Goal: Task Accomplishment & Management: Complete application form

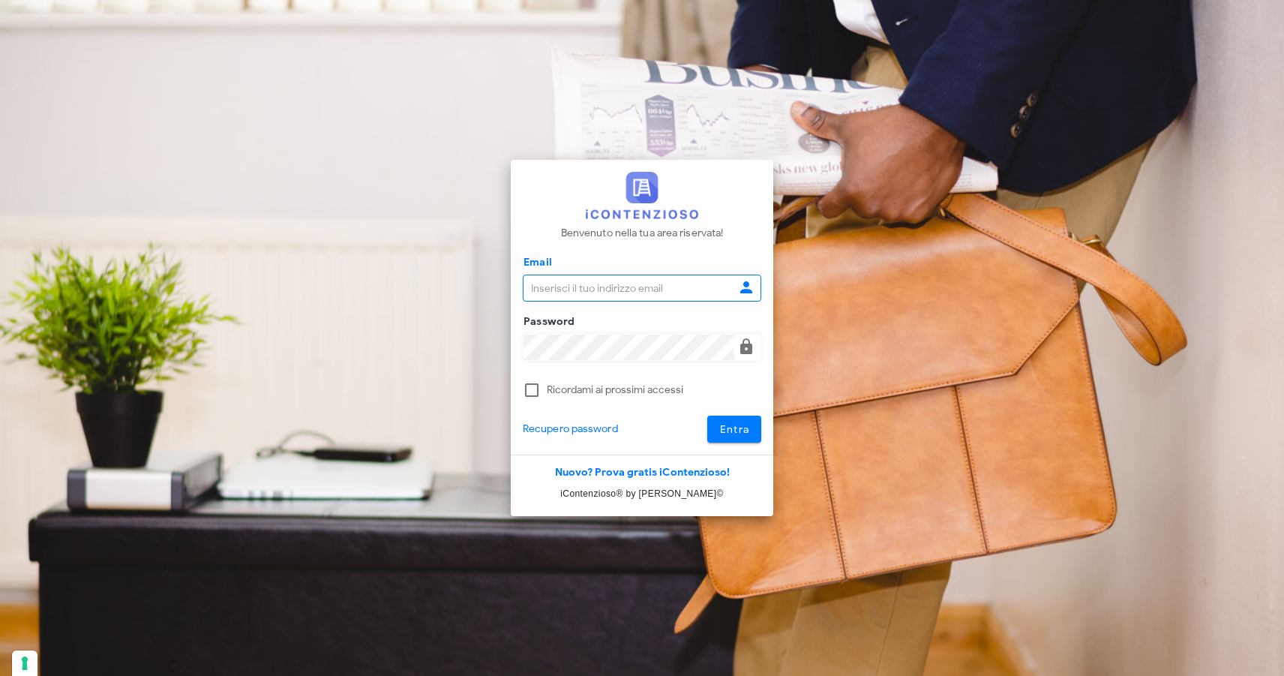
type input "[EMAIL_ADDRESS][DOMAIN_NAME]"
click at [758, 422] on button "Entra" at bounding box center [734, 429] width 55 height 27
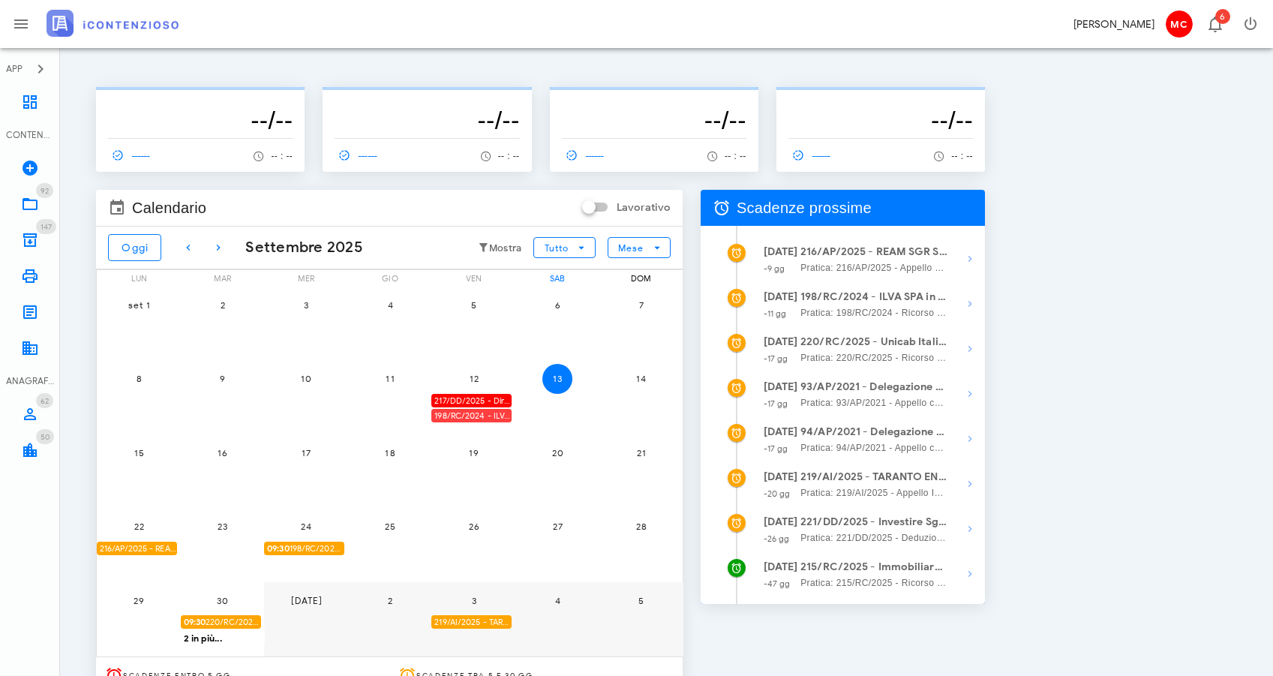
click at [494, 416] on div "198/RC/2024 - ILVA SPA in Amministrazione Straordinaria - Invio Memorie per Udi…" at bounding box center [471, 416] width 80 height 14
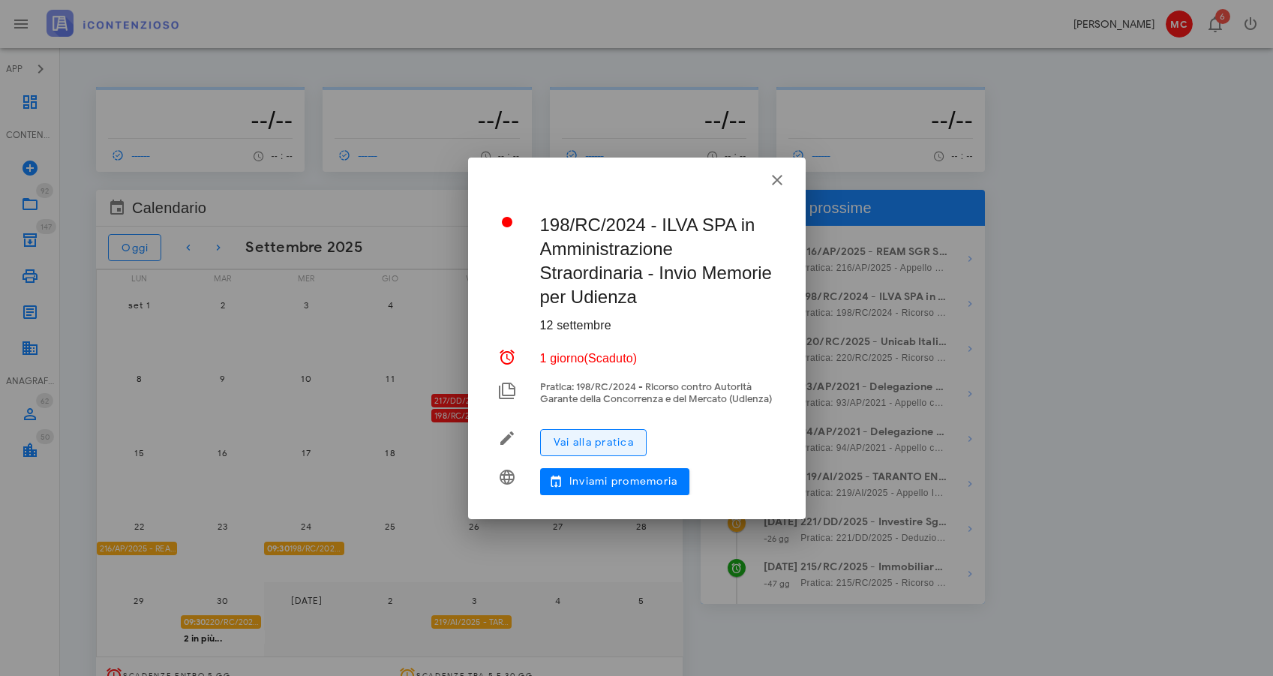
click at [628, 434] on button "Vai alla pratica" at bounding box center [593, 442] width 107 height 27
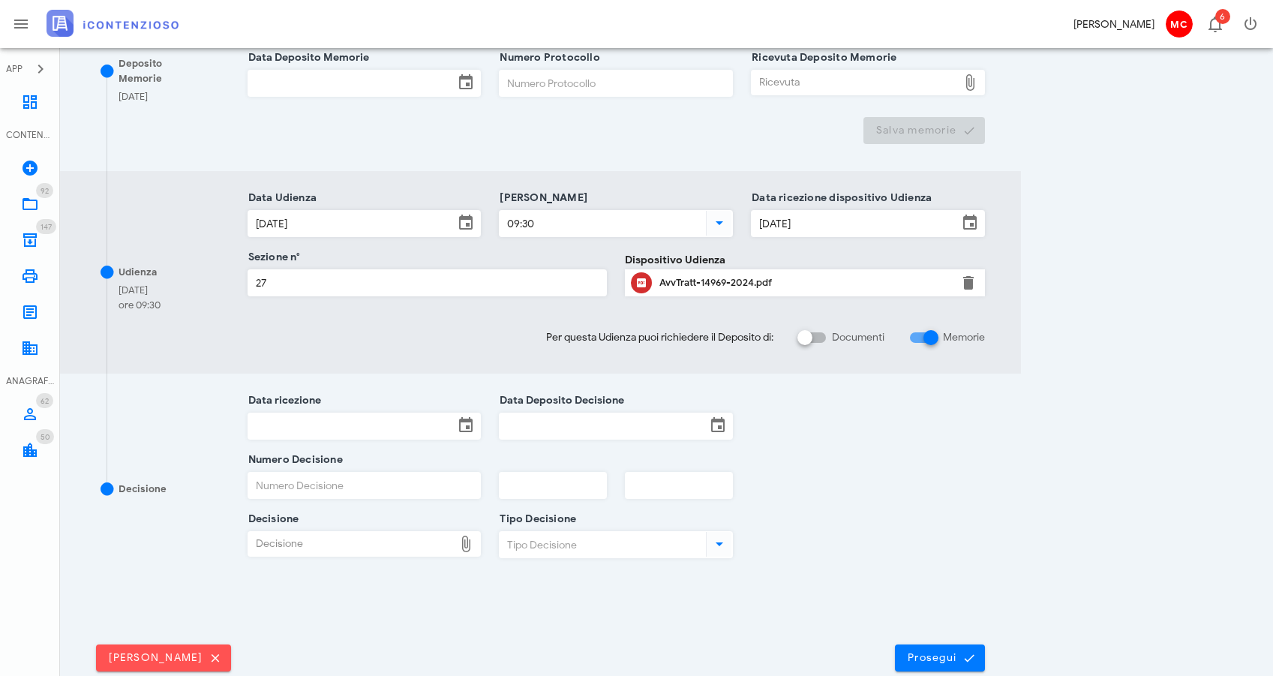
scroll to position [67, 0]
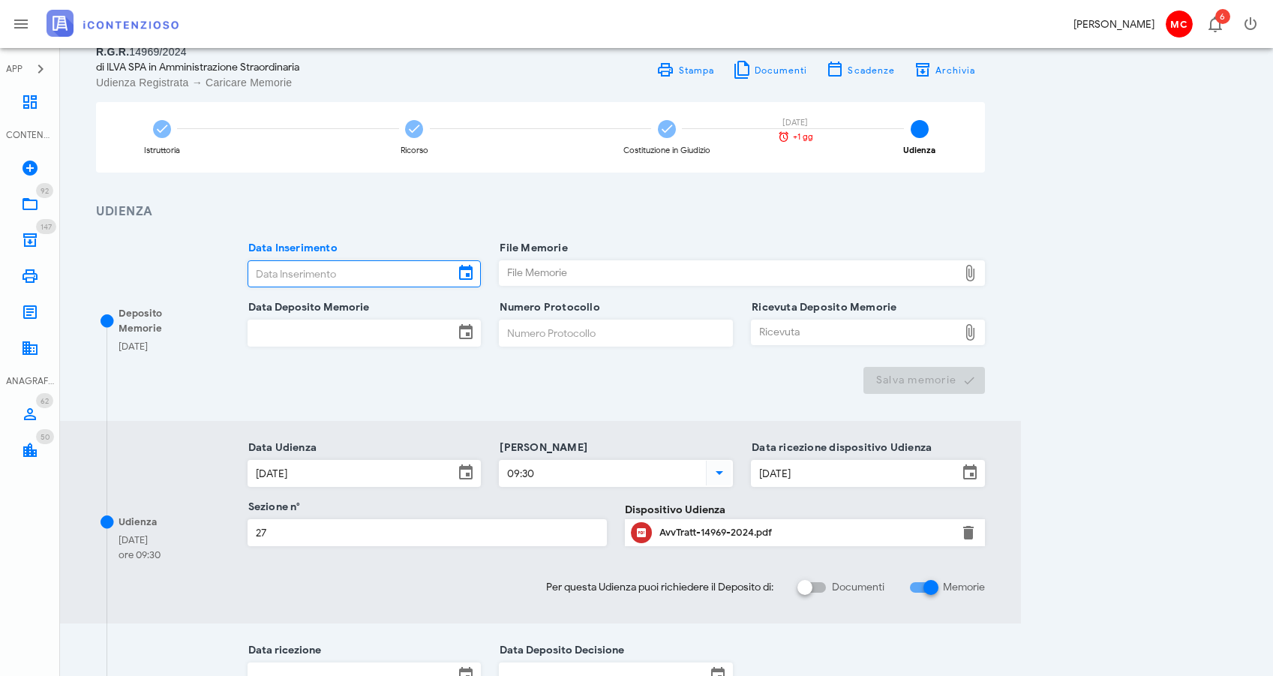
click at [429, 273] on input "Data Inserimento" at bounding box center [351, 274] width 206 height 26
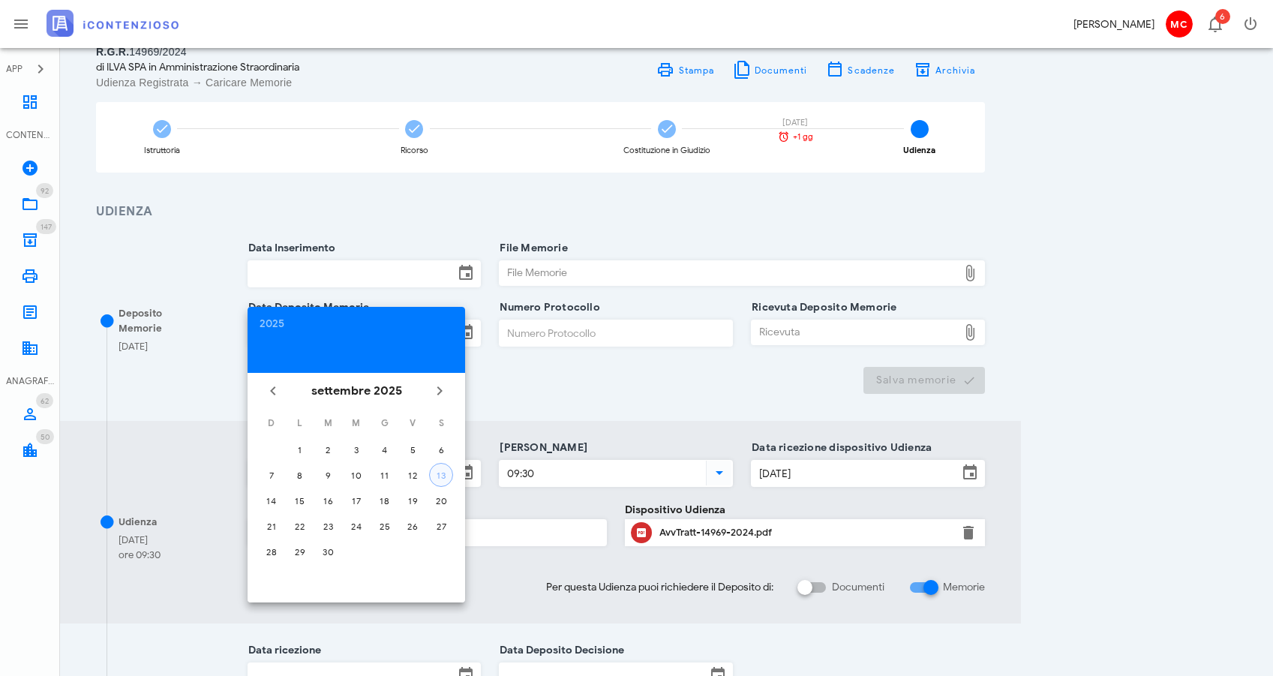
click at [446, 473] on div "13" at bounding box center [441, 475] width 23 height 11
type input "[DATE]"
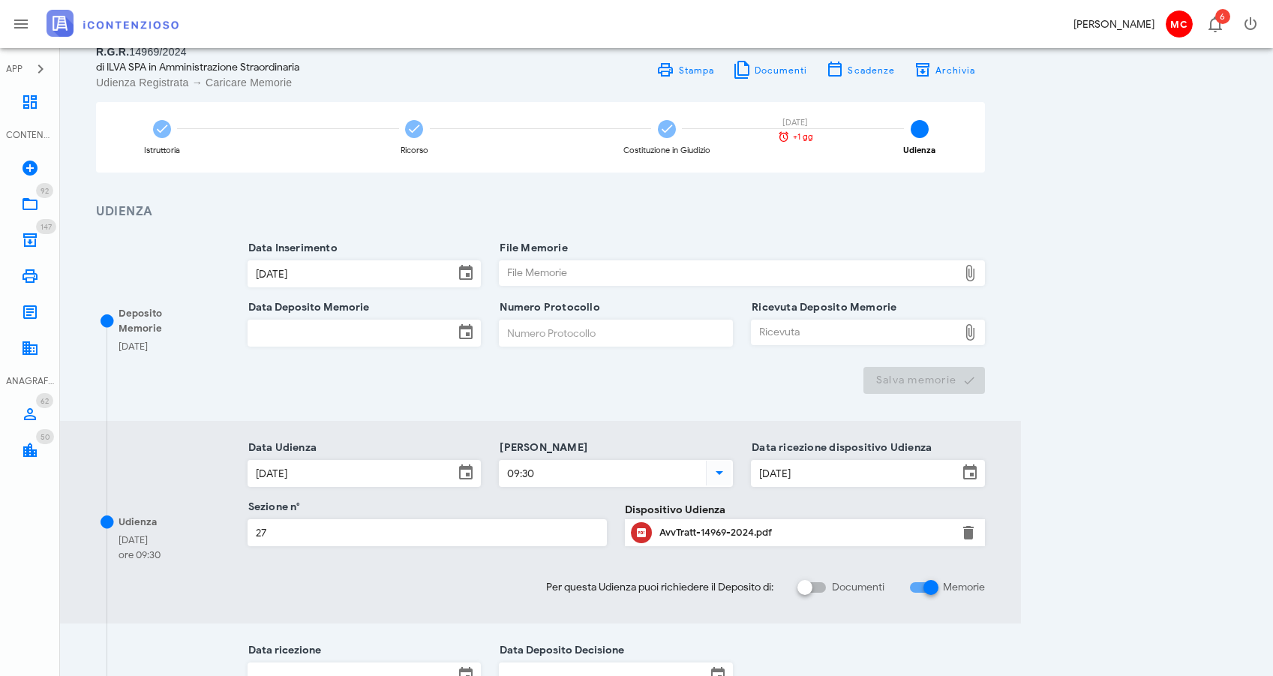
click at [578, 275] on div "File Memorie" at bounding box center [729, 273] width 458 height 24
type input "C:\fakepath\Memoria_replica_ILVA.pdf.p7m"
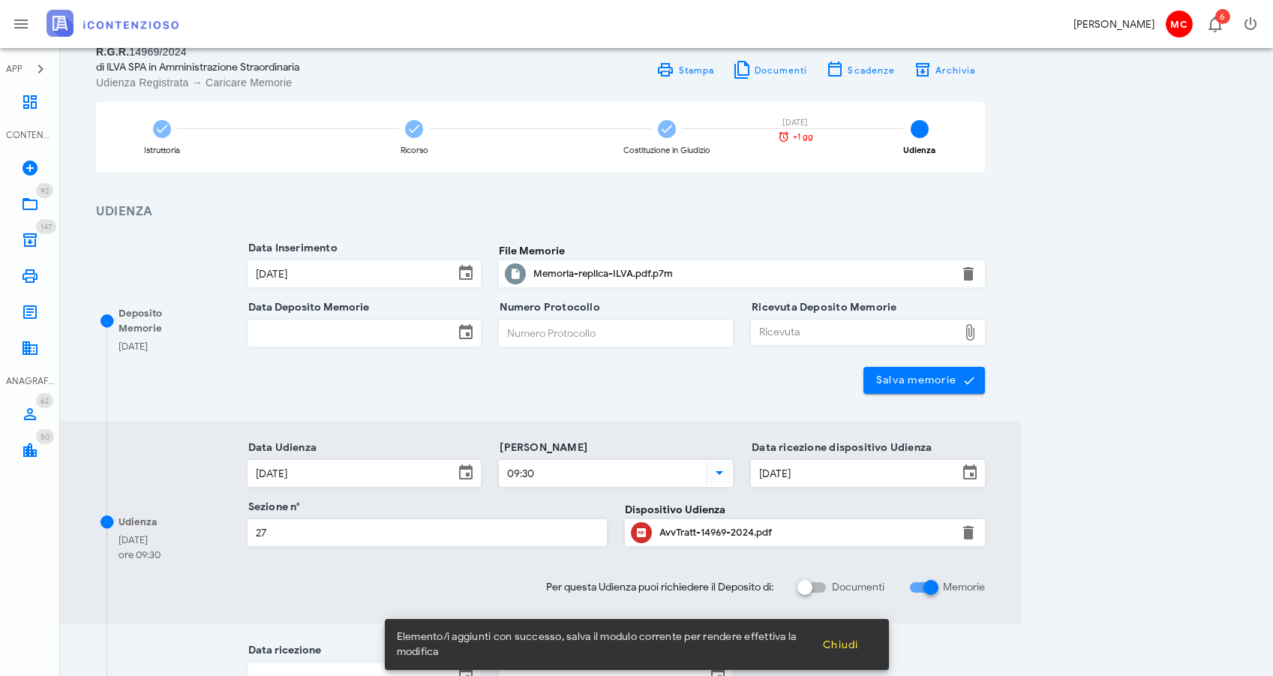
click at [339, 338] on input "Data Deposito Memorie" at bounding box center [351, 333] width 206 height 26
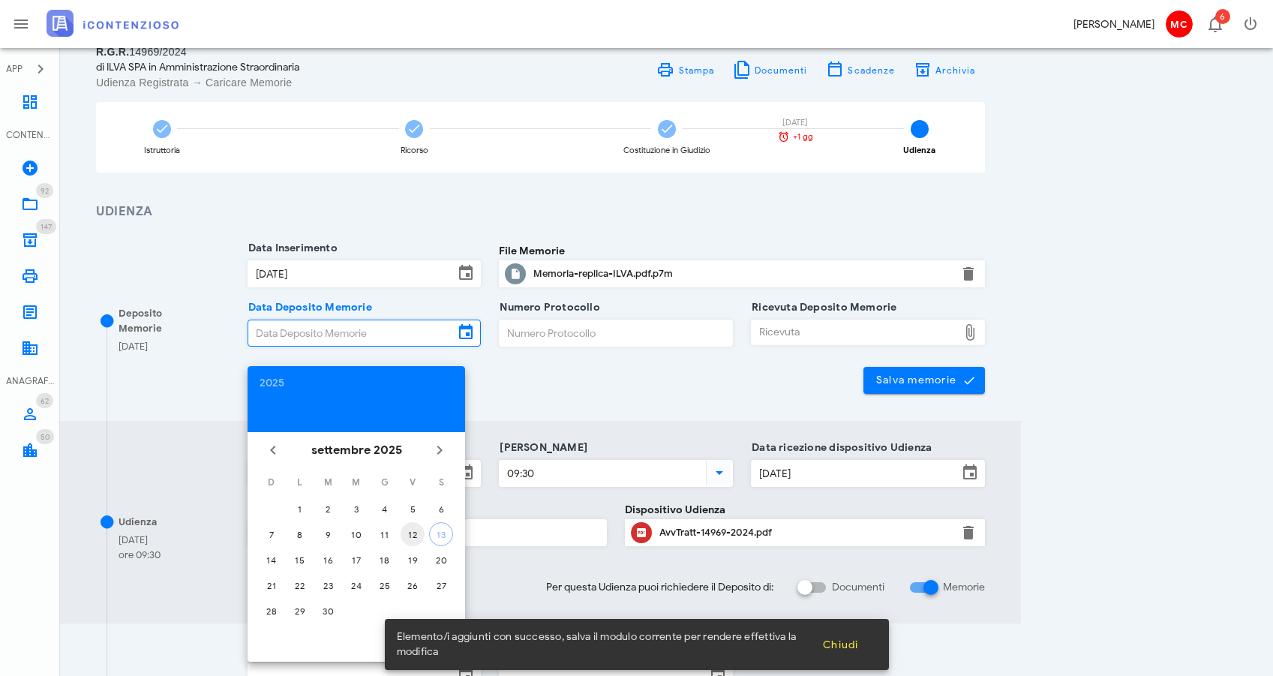
click at [420, 540] on button "12" at bounding box center [413, 534] width 24 height 24
type input "[DATE]"
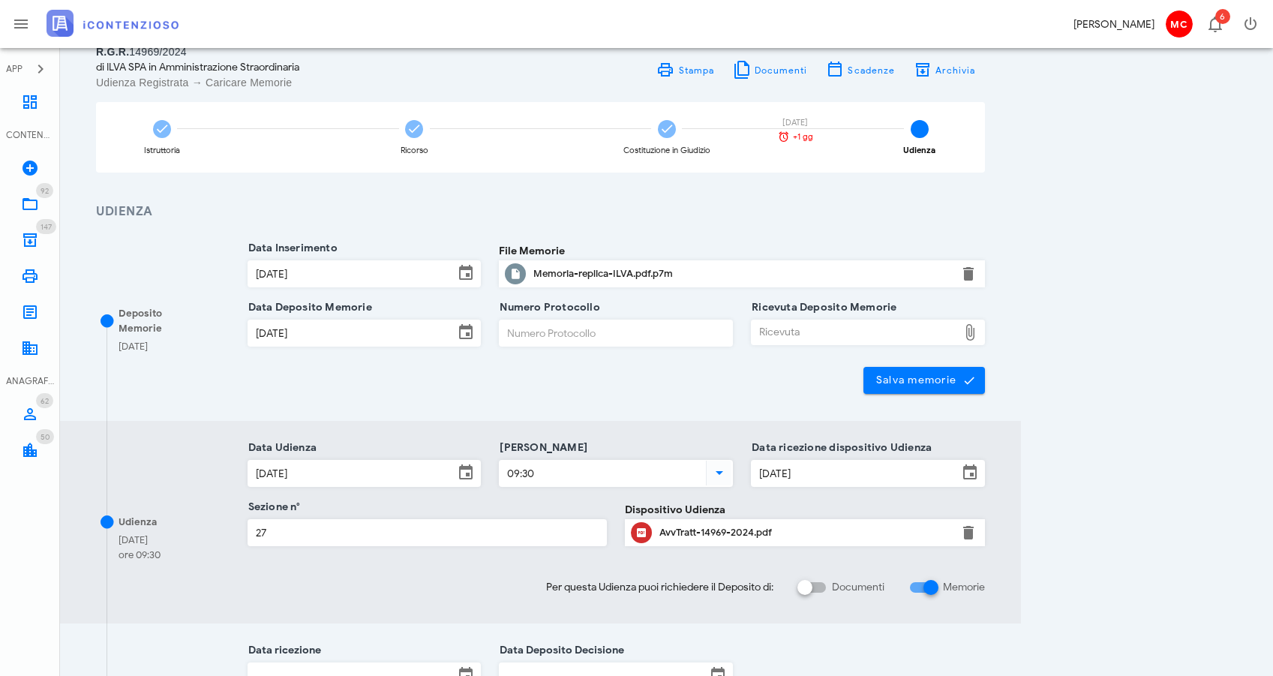
click at [837, 332] on div "Ricevuta" at bounding box center [855, 332] width 206 height 24
type input "C:\fakepath\Ricevuta_NIR_D-3656579-2025.pdf"
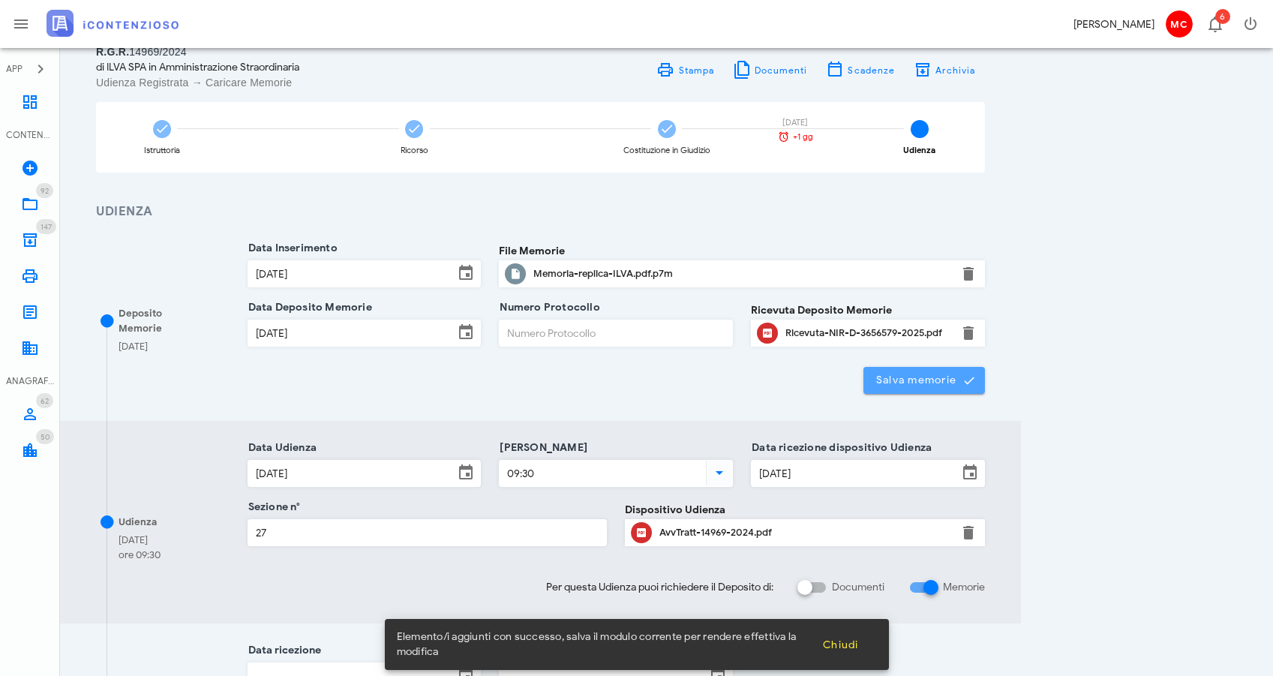
click at [971, 385] on icon "submit" at bounding box center [970, 381] width 14 height 14
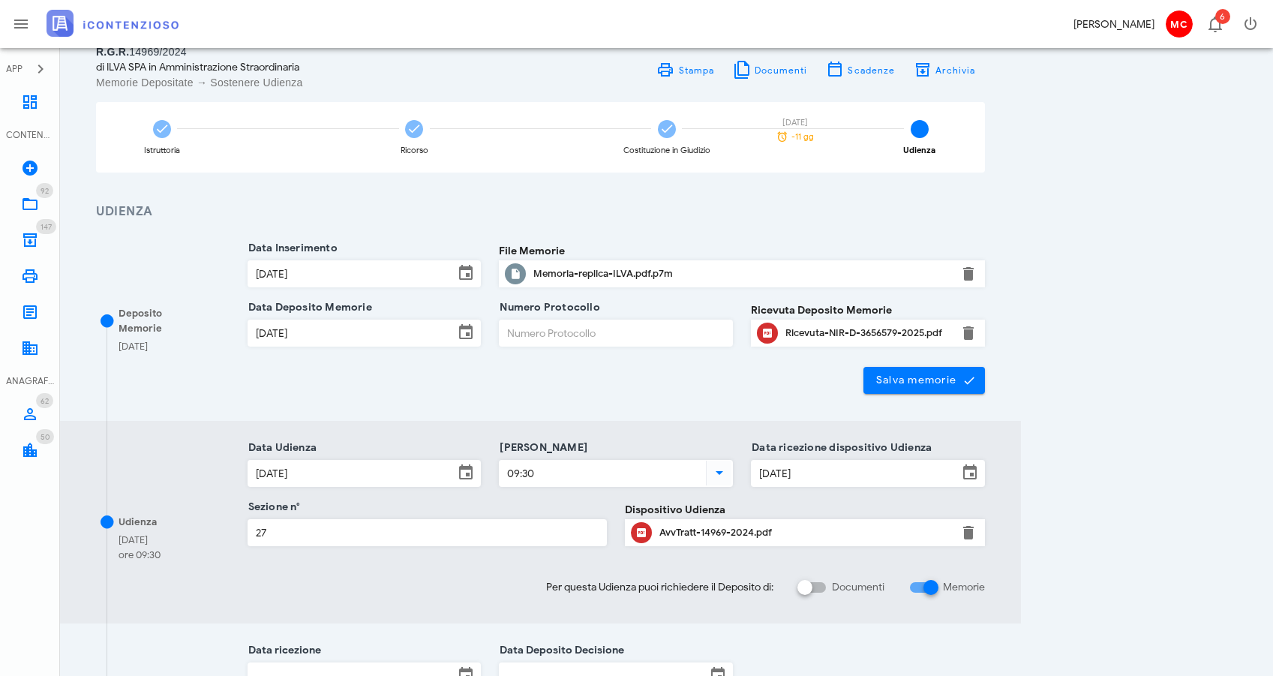
scroll to position [399, 0]
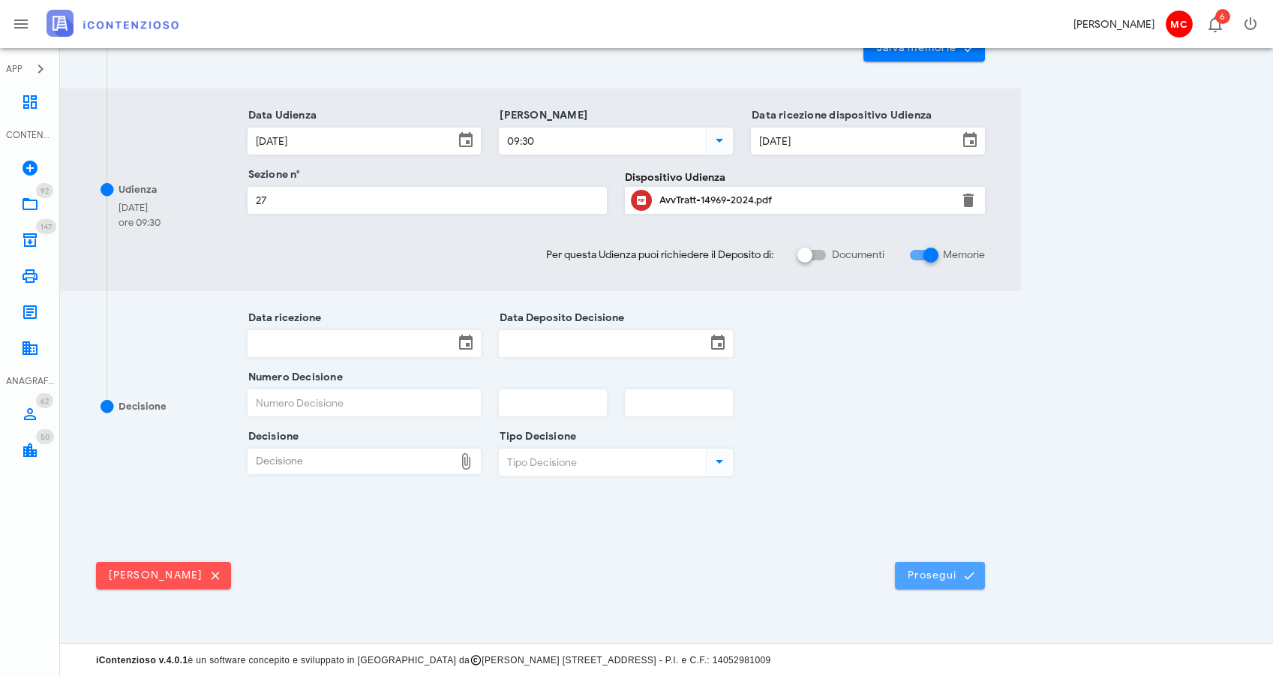
click at [961, 564] on button "Prosegui" at bounding box center [940, 575] width 90 height 27
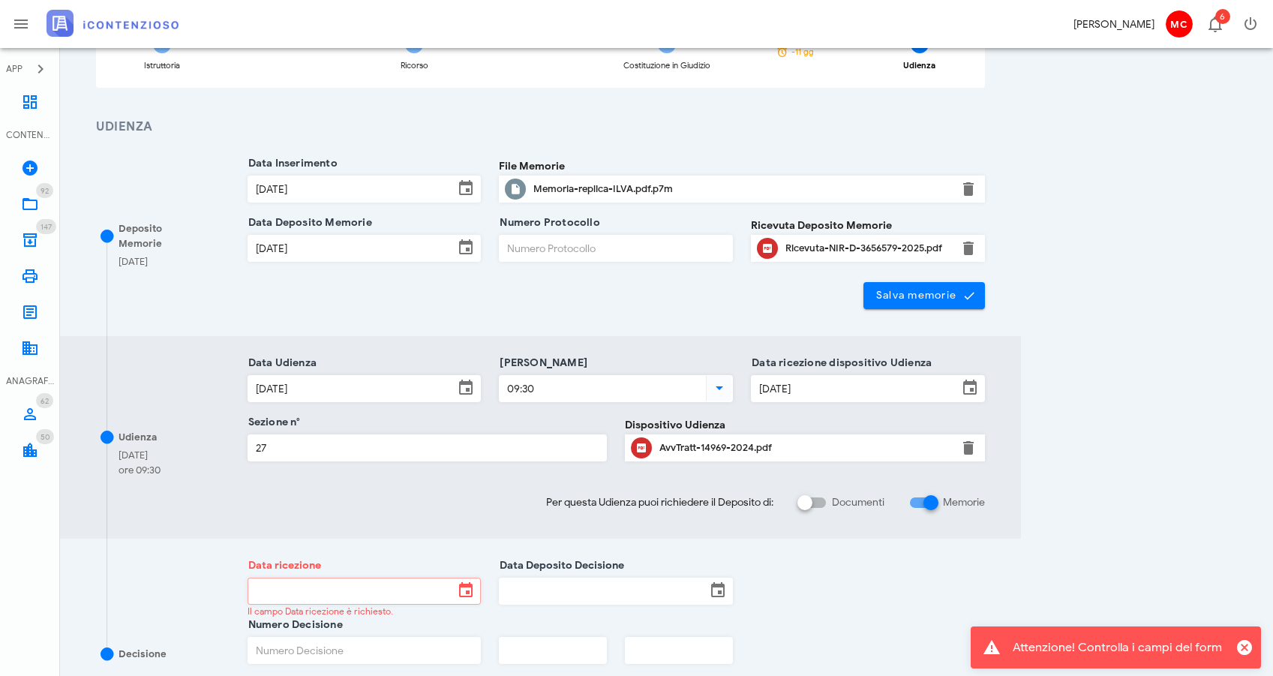
scroll to position [0, 0]
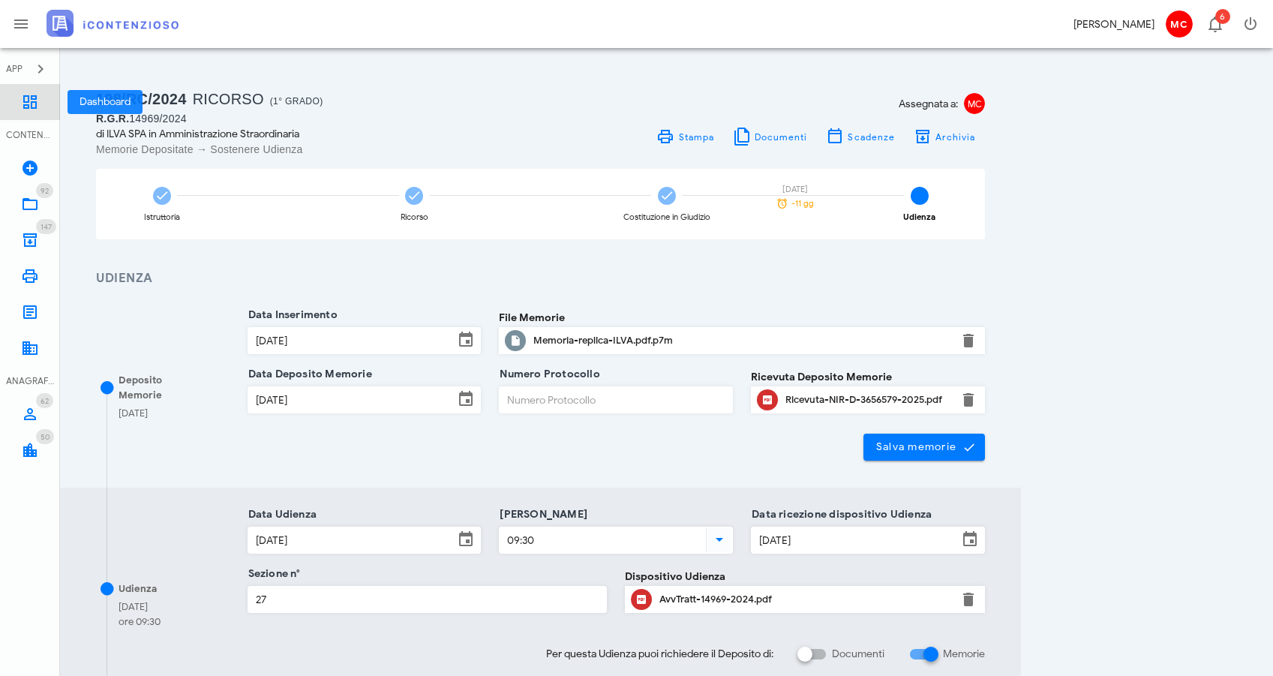
click at [25, 101] on icon at bounding box center [30, 102] width 18 height 18
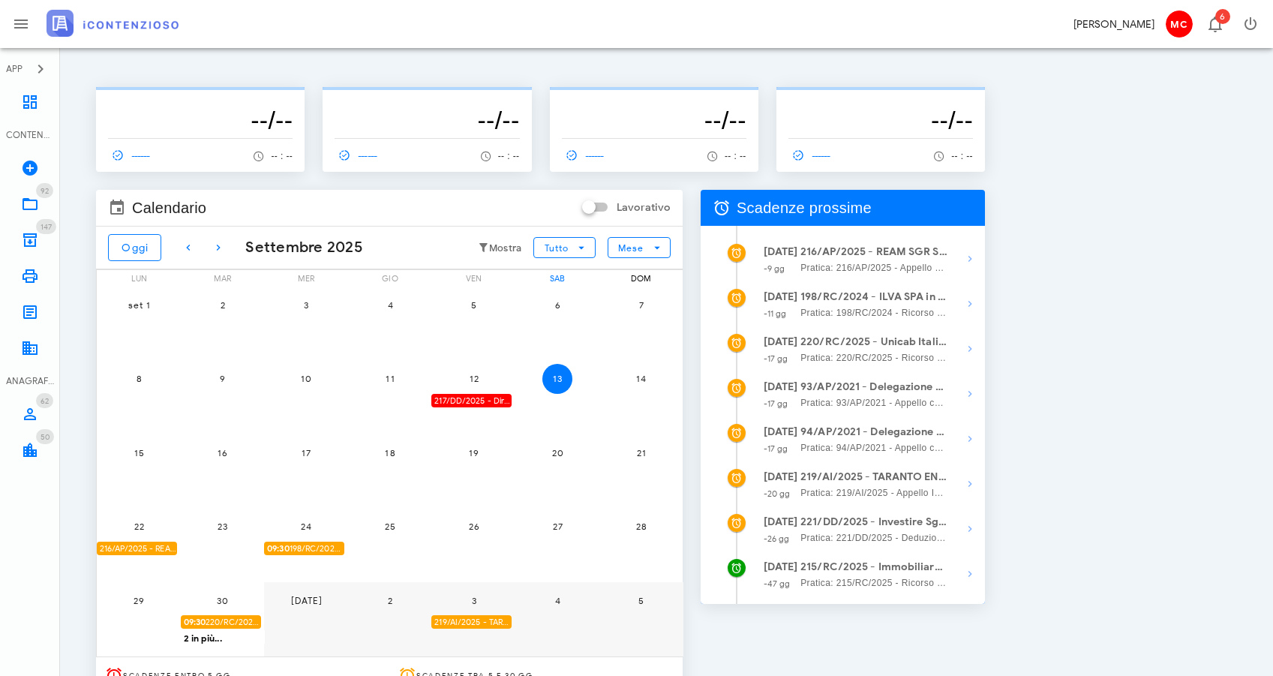
click at [496, 400] on div "217/DD/2025 - Direzione Provinciale I di Milano - Depositare i documenti proces…" at bounding box center [471, 401] width 80 height 14
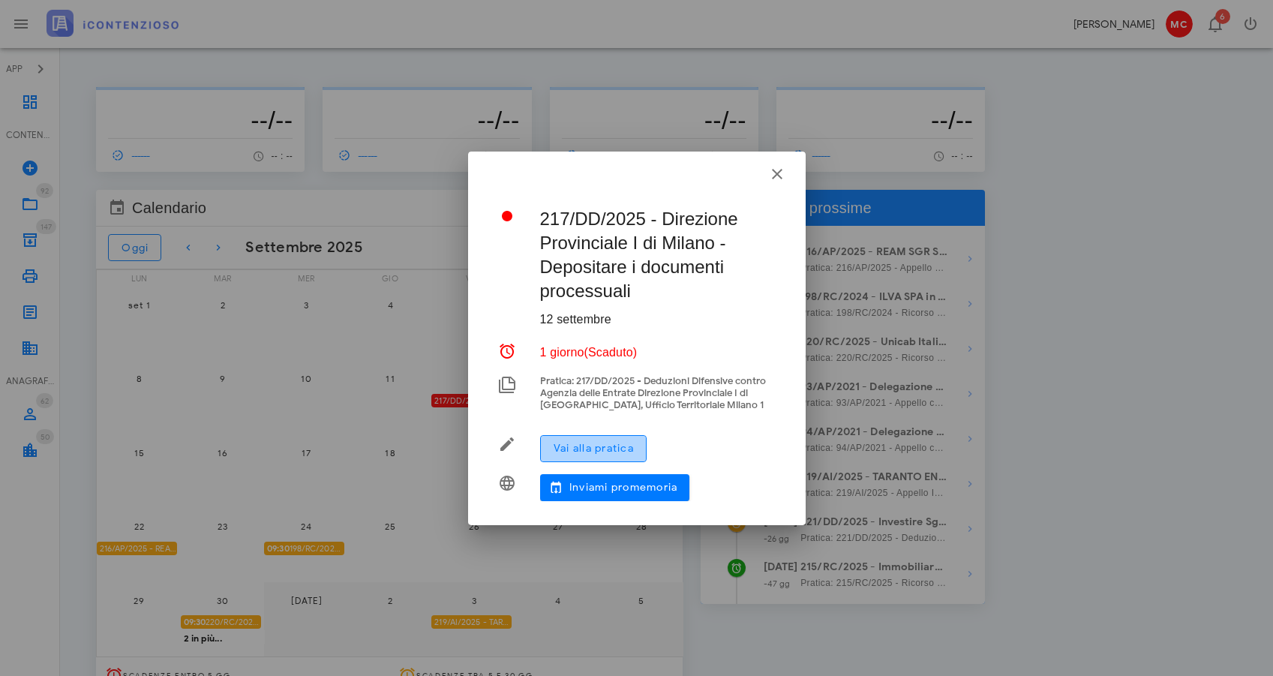
click at [631, 437] on button "Vai alla pratica" at bounding box center [593, 448] width 107 height 27
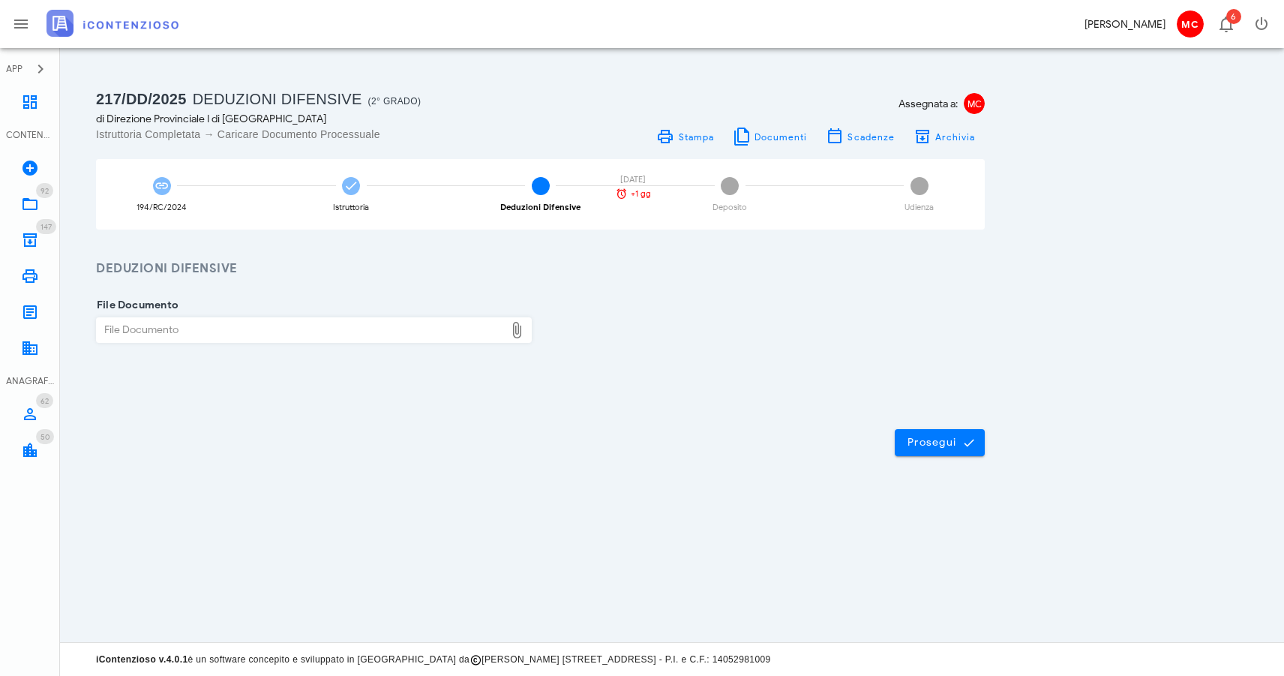
click at [444, 331] on div "File Documento" at bounding box center [301, 330] width 408 height 24
type input "C:\fakepath\Controdeduzioni_ILVA.pdf.p7m"
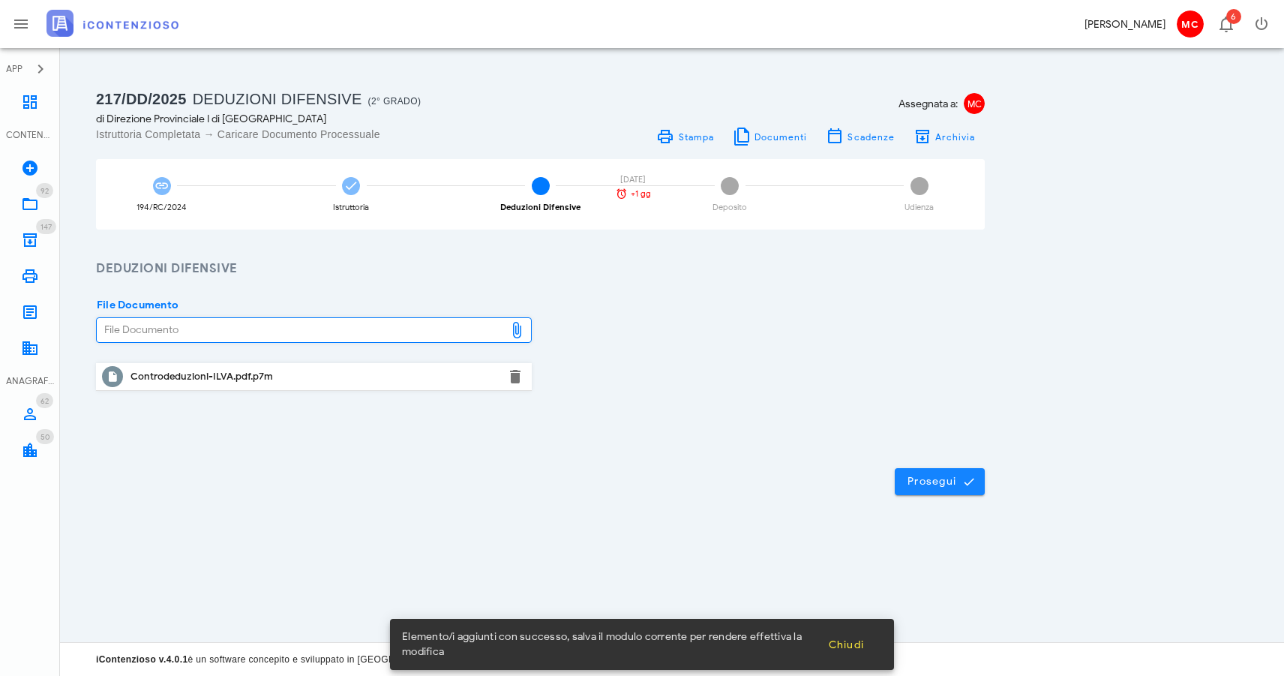
click at [942, 479] on span "Prosegui" at bounding box center [940, 482] width 66 height 14
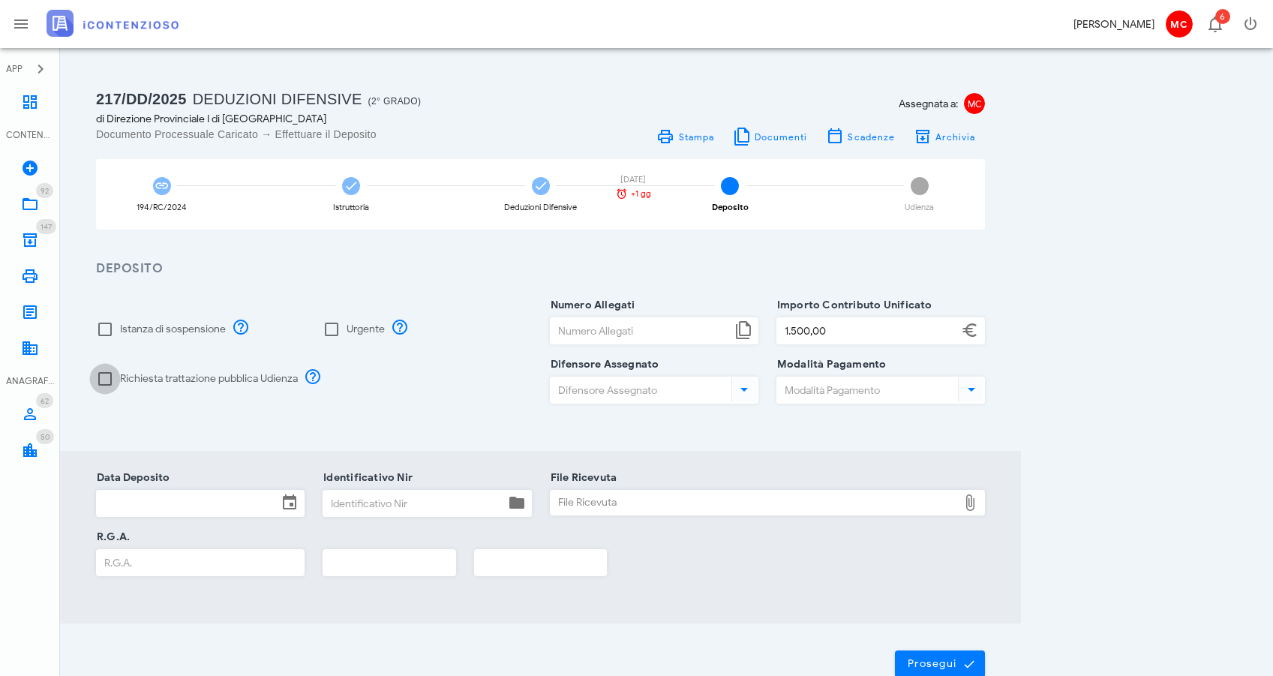
click at [98, 385] on div at bounding box center [105, 379] width 26 height 26
checkbox input "true"
click at [659, 332] on input "Numero Allegati" at bounding box center [641, 331] width 181 height 26
type input "1"
click at [722, 386] on input "Difensore Assegnato" at bounding box center [640, 390] width 178 height 26
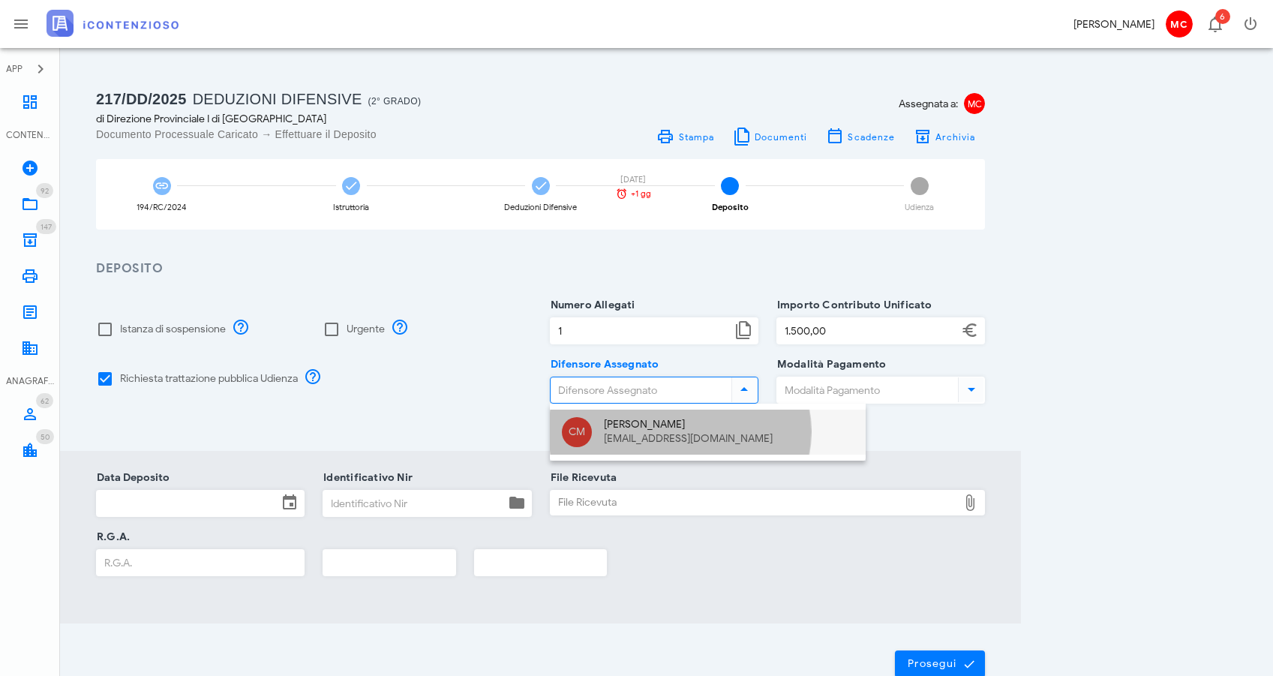
click at [700, 428] on div "Corrado Maugeri" at bounding box center [729, 425] width 250 height 13
type input "Corrado Maugeri"
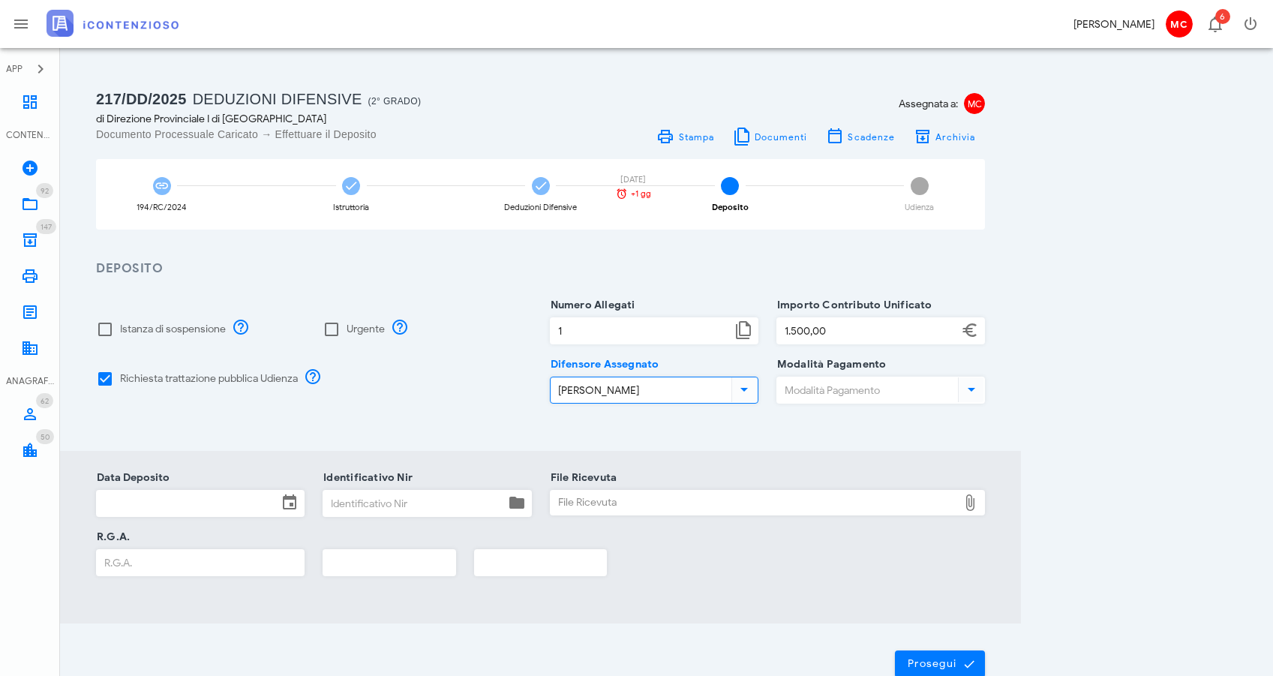
click at [923, 408] on div at bounding box center [881, 411] width 209 height 11
click at [248, 506] on input "Data Deposito" at bounding box center [187, 504] width 181 height 26
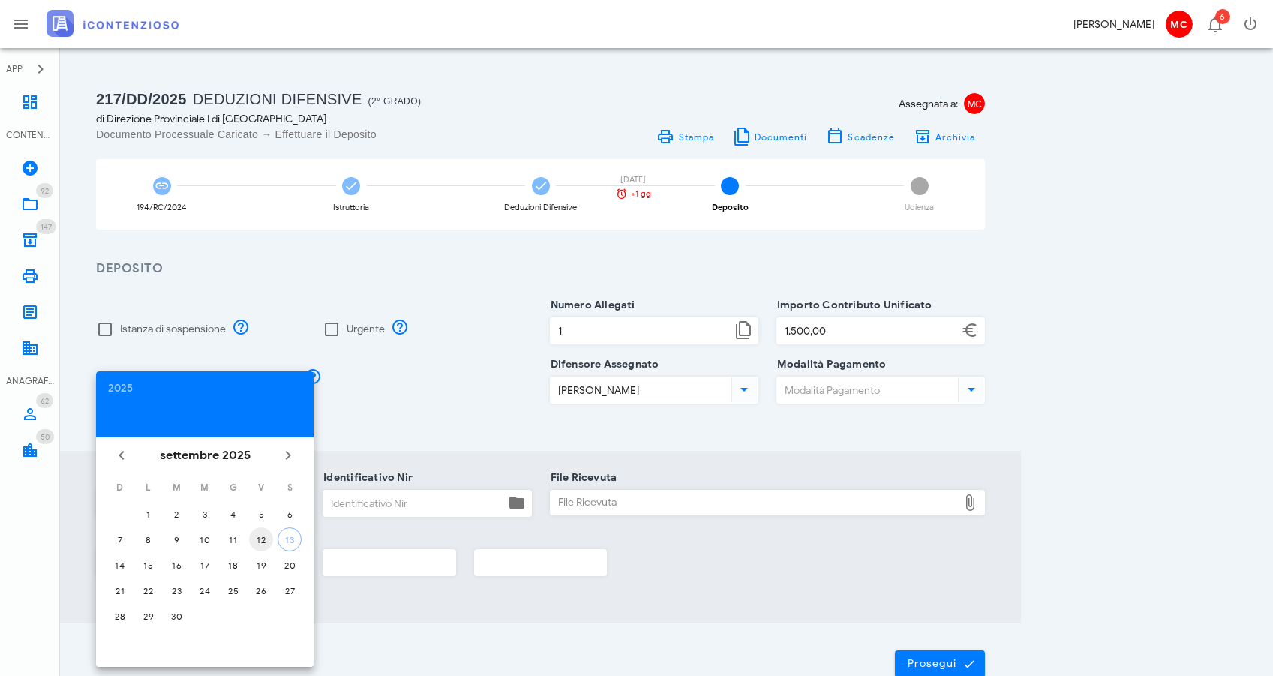
click at [264, 542] on div "12" at bounding box center [261, 539] width 24 height 11
type input "12/09/2025"
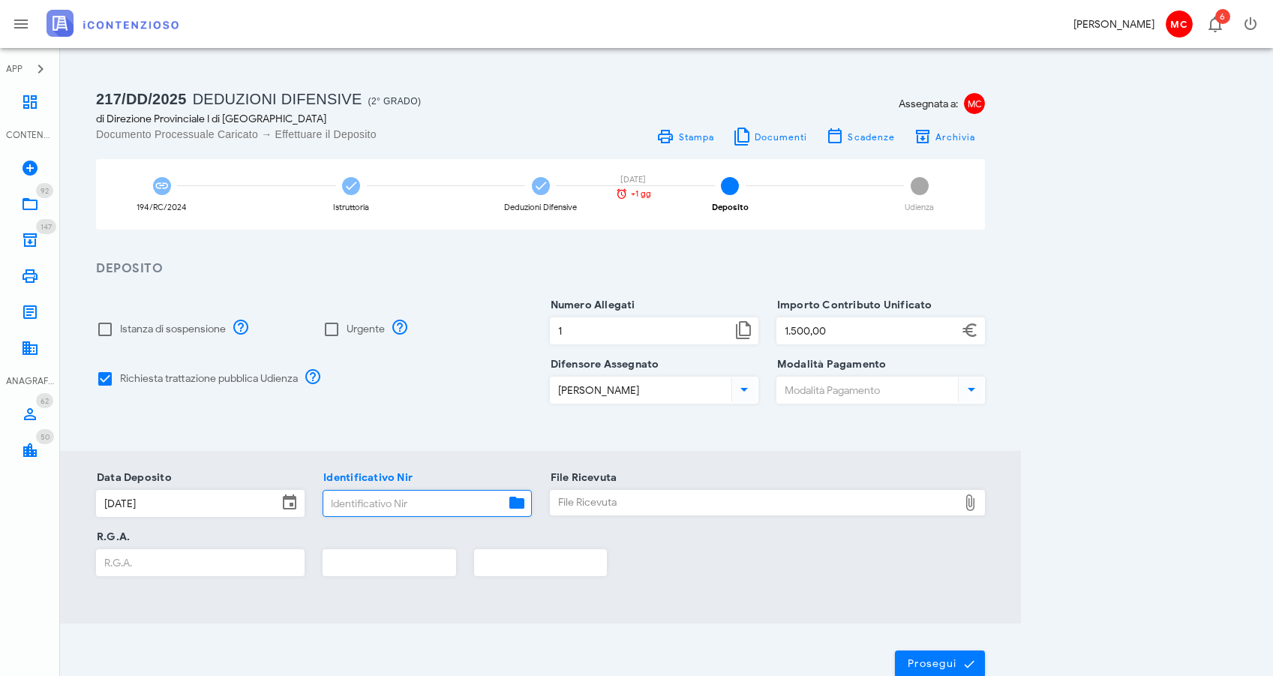
click at [445, 509] on input "Identificativo Nir" at bounding box center [413, 504] width 181 height 26
paste input "D-3658229/2025"
type input "D-3658229/2025"
click at [594, 507] on div "File Ricevuta" at bounding box center [755, 503] width 408 height 24
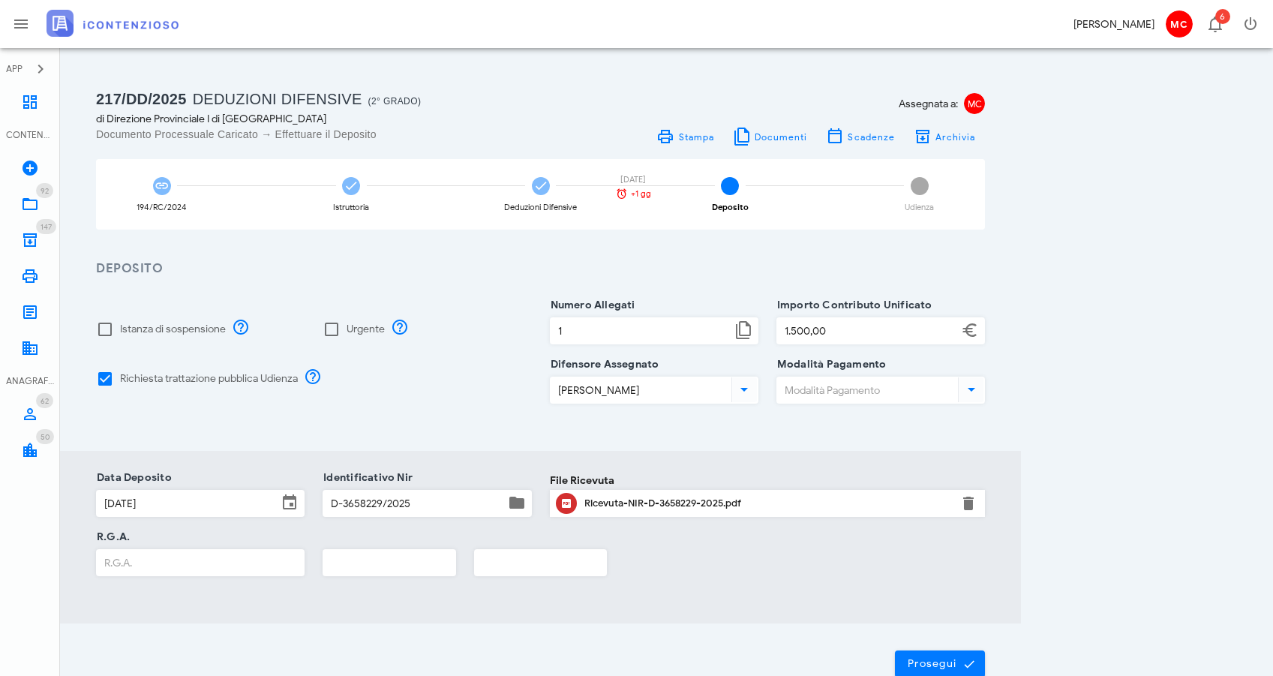
click at [824, 500] on div "Ricevuta-NIR-D-3658229-2025.pdf" at bounding box center [767, 503] width 367 height 12
click at [963, 506] on button "button" at bounding box center [969, 503] width 18 height 18
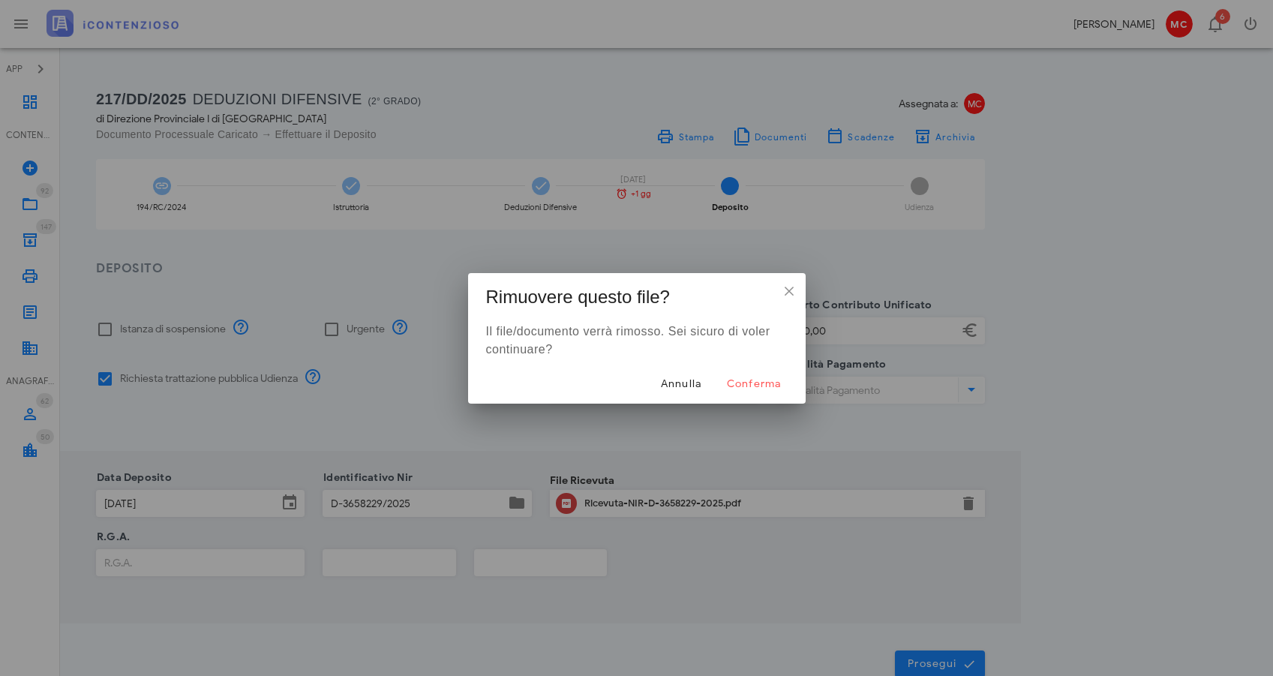
click at [769, 369] on div "Annulla Conferma" at bounding box center [637, 384] width 338 height 39
click at [771, 375] on button "Conferma" at bounding box center [753, 384] width 80 height 27
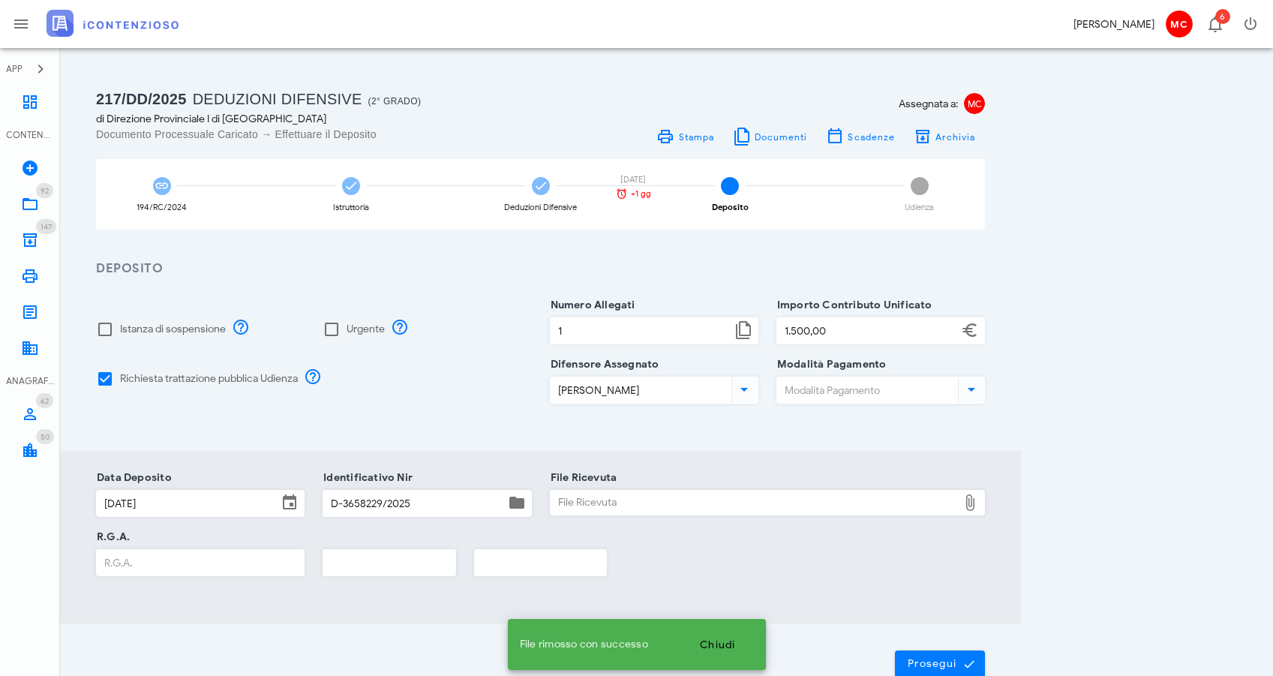
click at [835, 497] on div "File Ricevuta" at bounding box center [755, 503] width 408 height 24
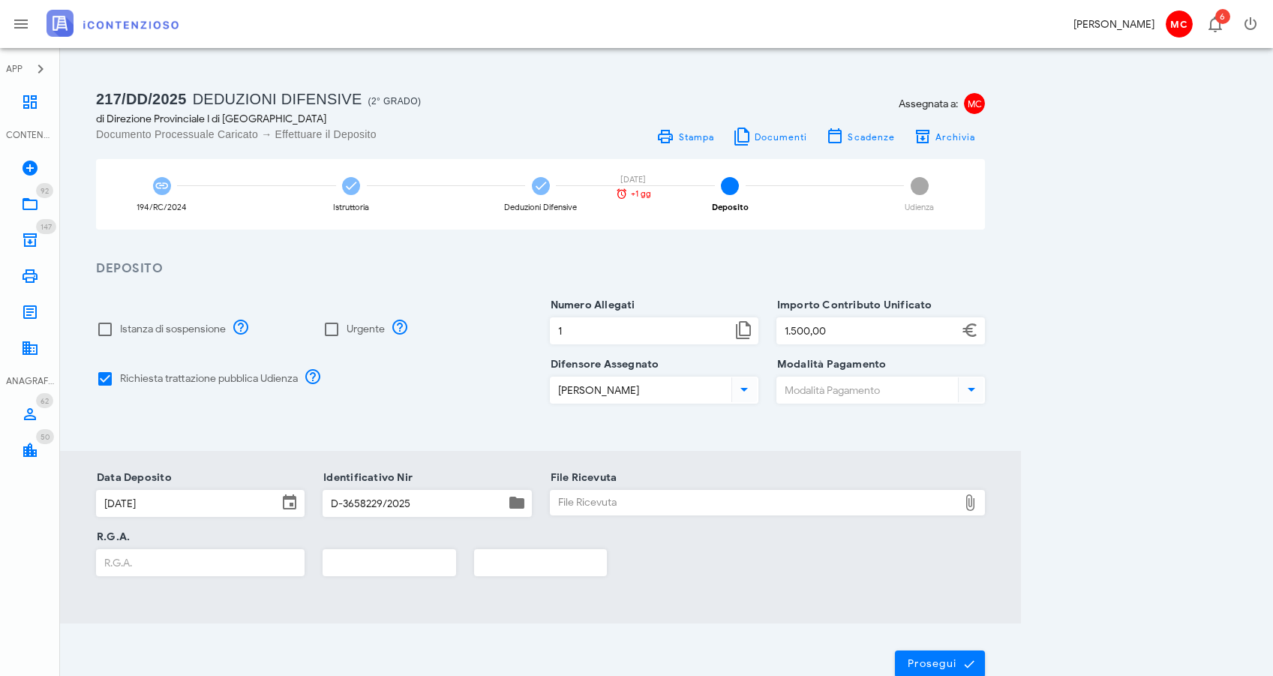
type input "C:\fakepath\POSTA CERTIFICATA Atti successivi al deposito con ricevuta 25091217…"
click at [227, 566] on input "R.G.A." at bounding box center [200, 563] width 207 height 26
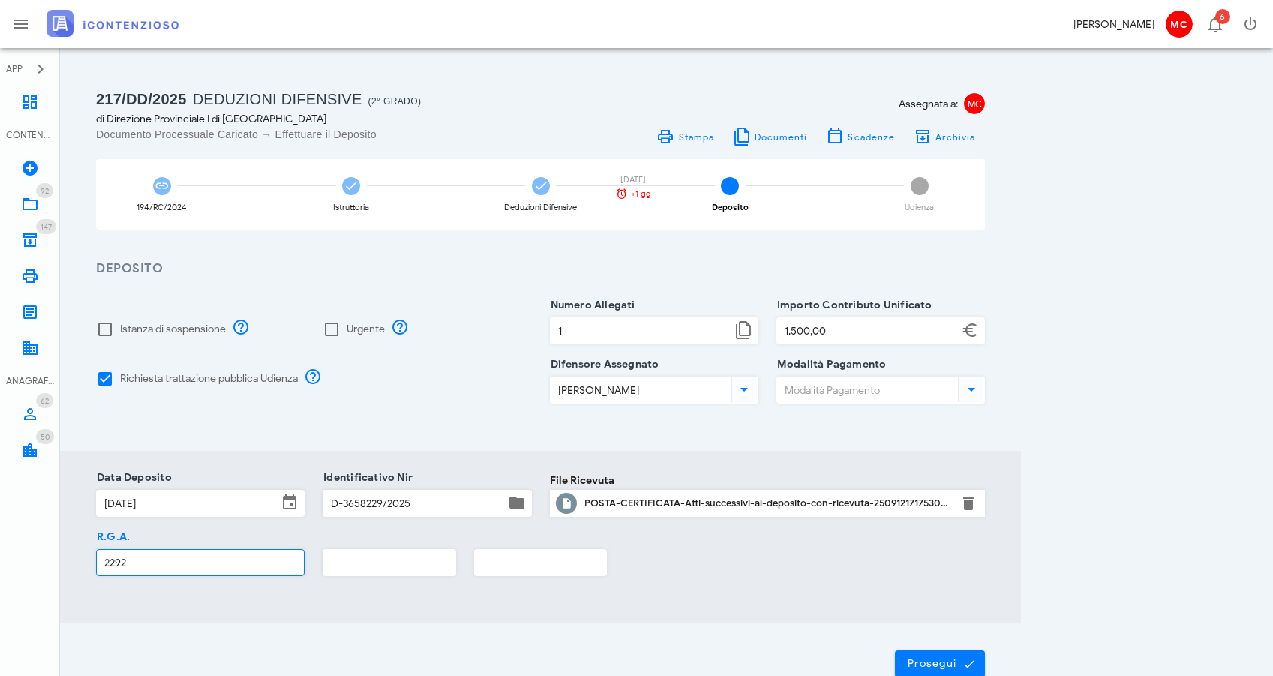
type input "2292"
click at [359, 562] on input "text" at bounding box center [389, 563] width 132 height 26
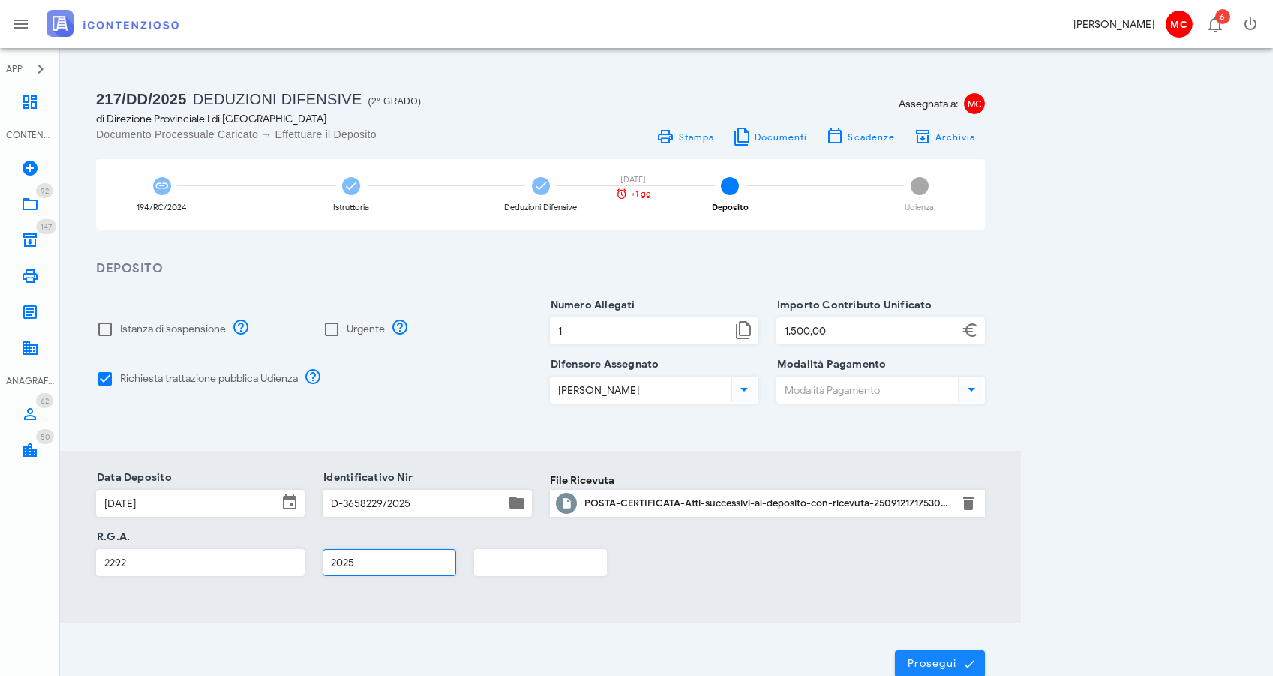
type input "2025"
click at [950, 658] on span "Prosegui" at bounding box center [940, 664] width 66 height 14
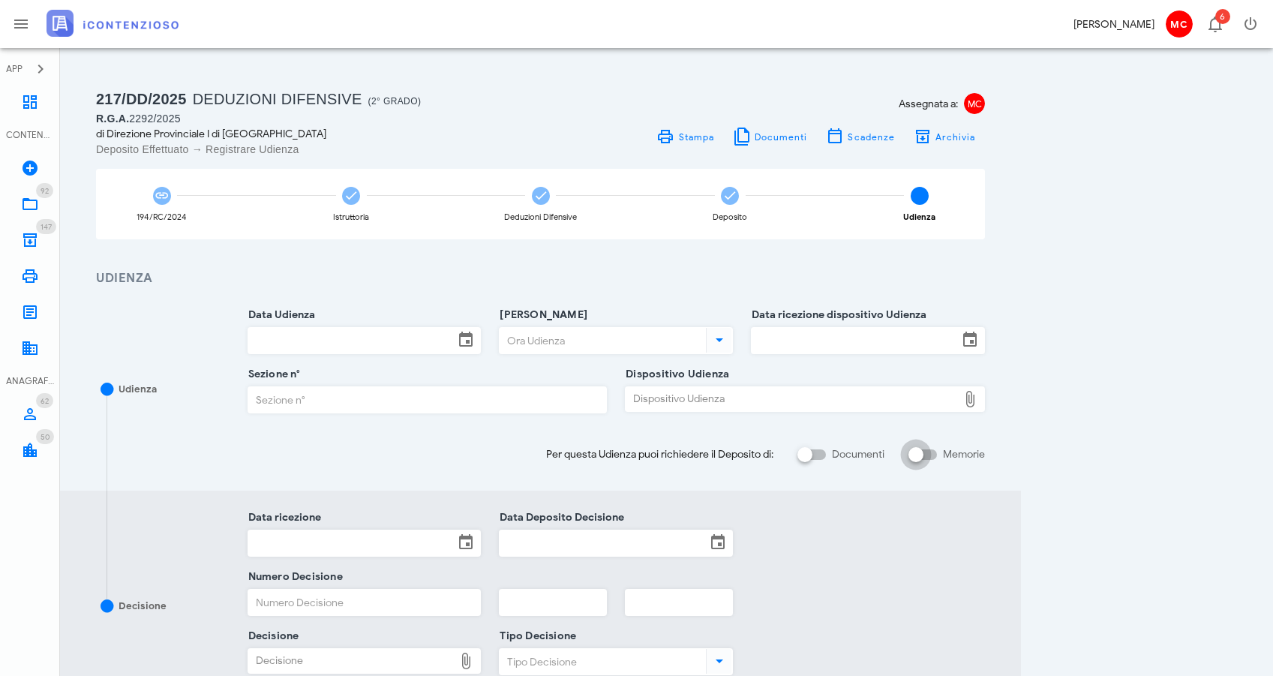
click at [917, 454] on div at bounding box center [916, 455] width 26 height 26
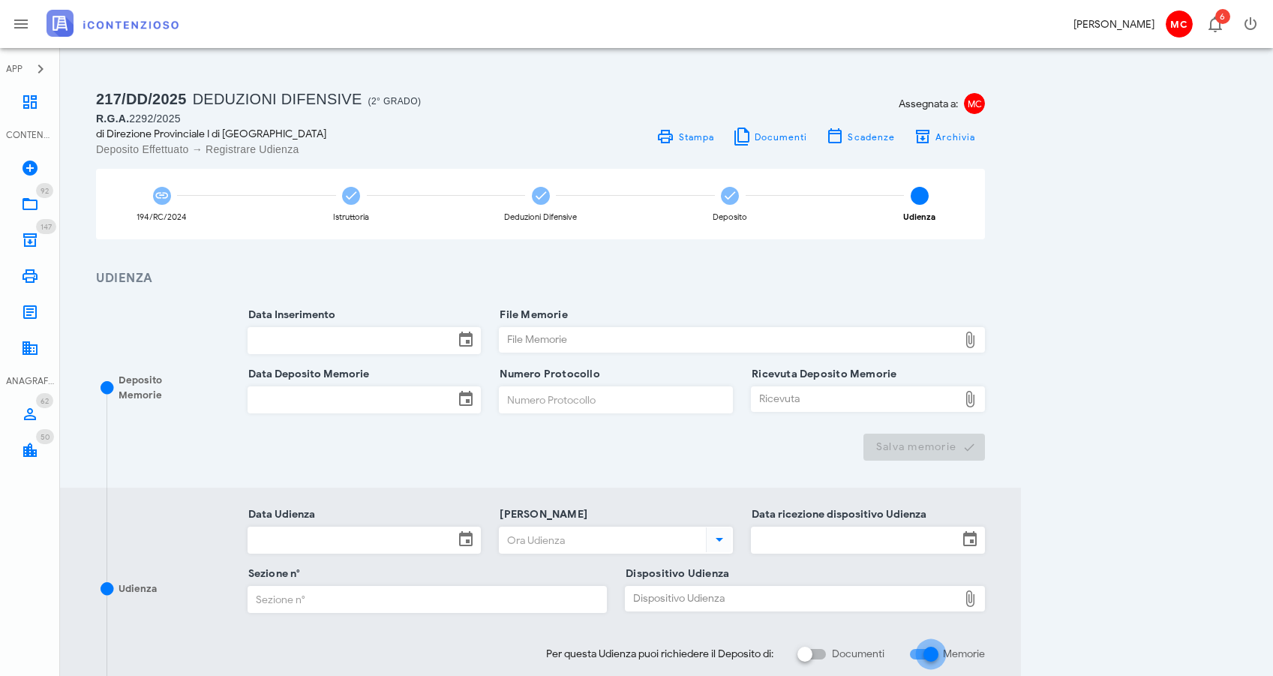
checkbox input "true"
click at [36, 102] on icon at bounding box center [30, 102] width 18 height 18
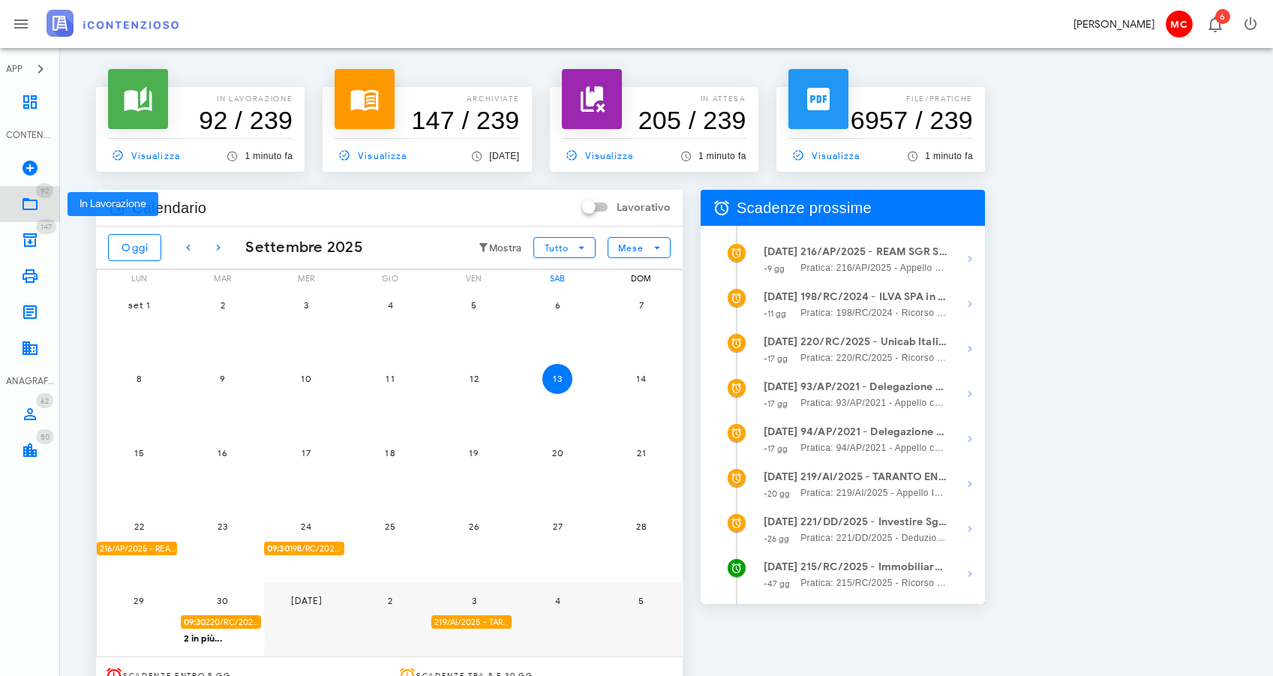
click at [26, 206] on icon at bounding box center [30, 204] width 18 height 18
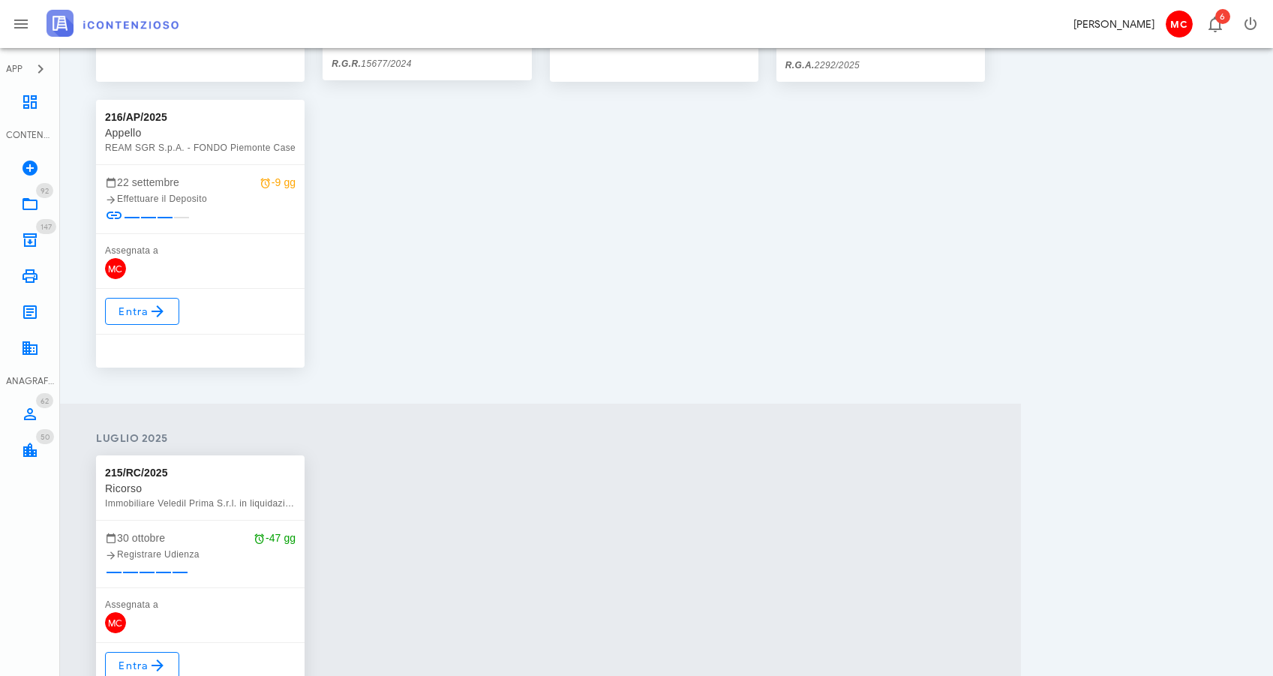
scroll to position [637, 0]
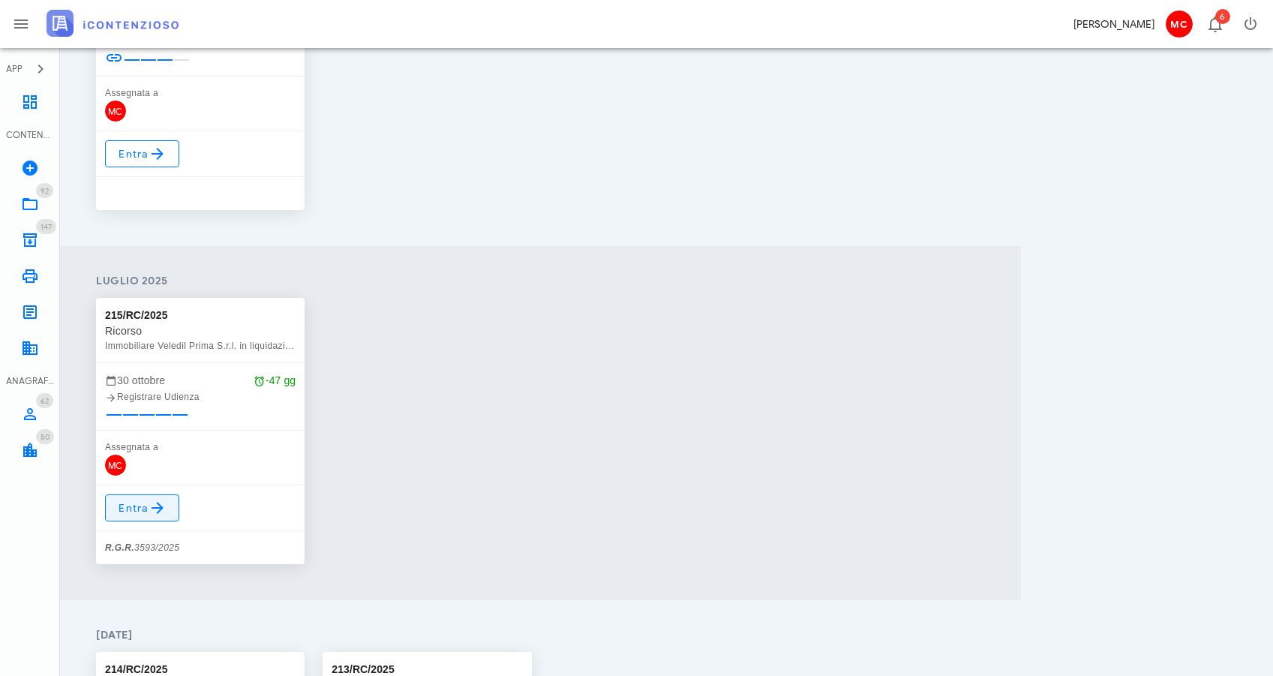
click at [163, 503] on icon at bounding box center [158, 508] width 18 height 18
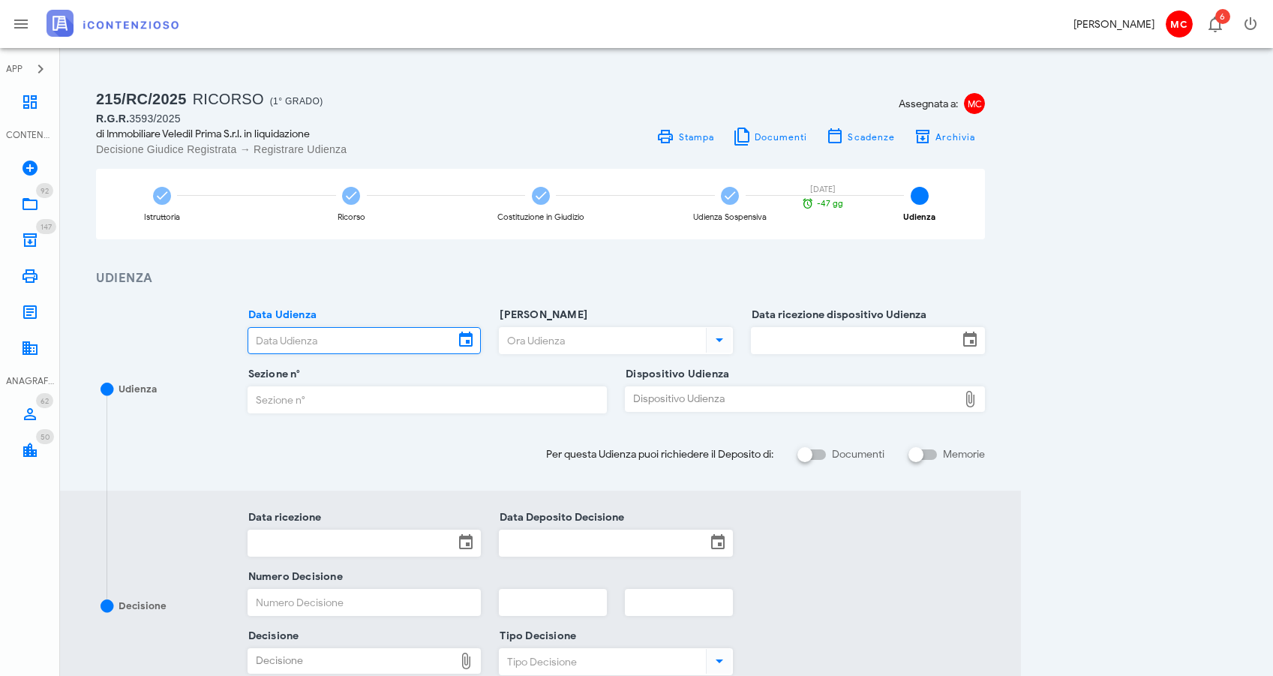
click at [351, 344] on input "Data Udienza" at bounding box center [351, 341] width 206 height 26
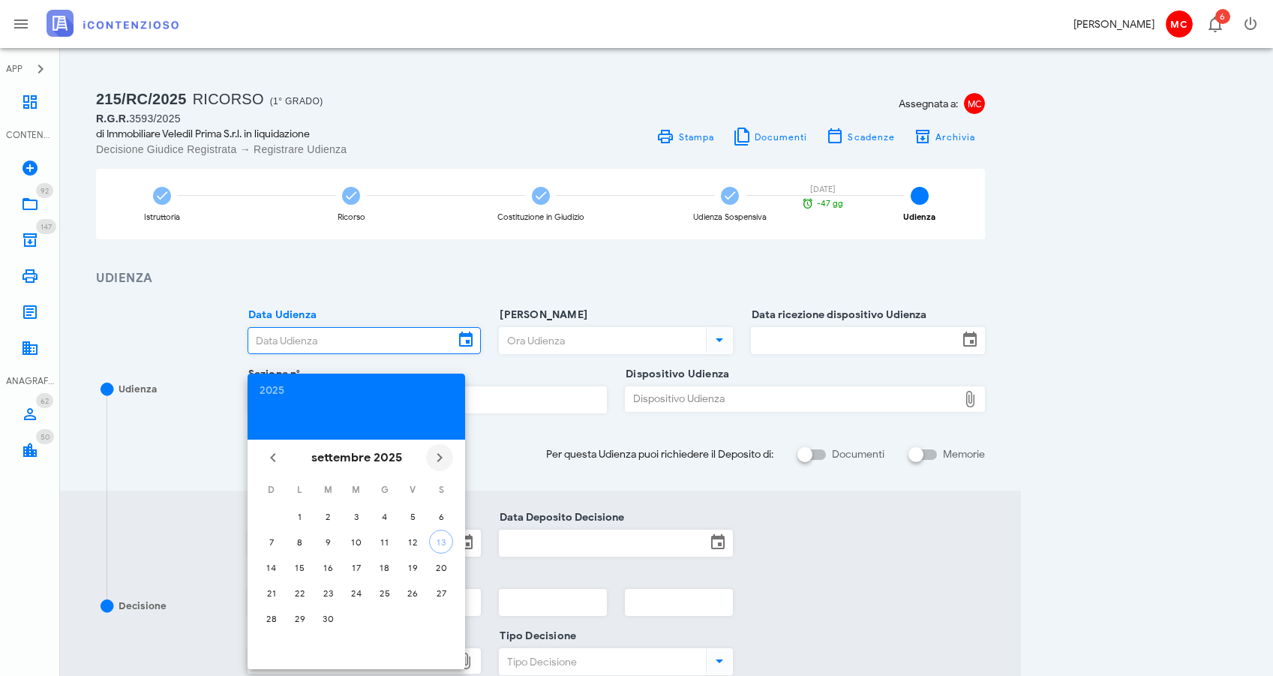
click at [433, 455] on icon "Il prossimo mese" at bounding box center [440, 458] width 18 height 18
click at [358, 564] on div "15" at bounding box center [356, 567] width 24 height 11
type input "[DATE]"
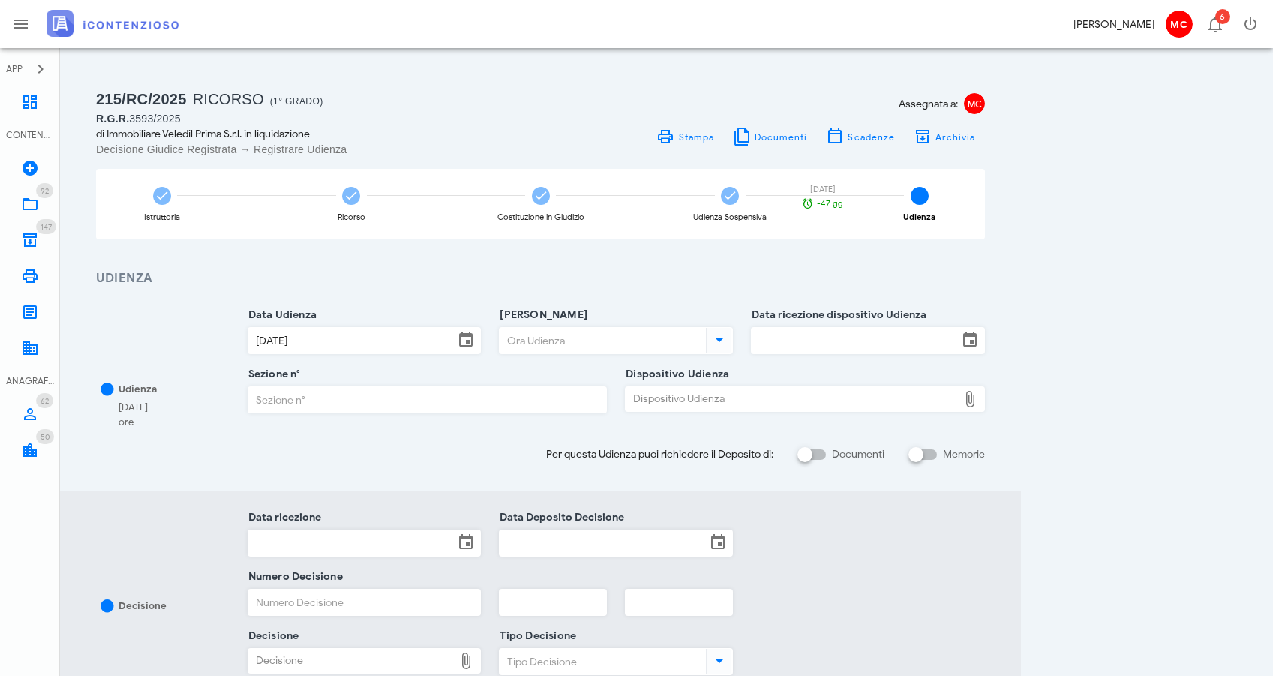
click at [700, 343] on input "[PERSON_NAME]" at bounding box center [601, 341] width 203 height 26
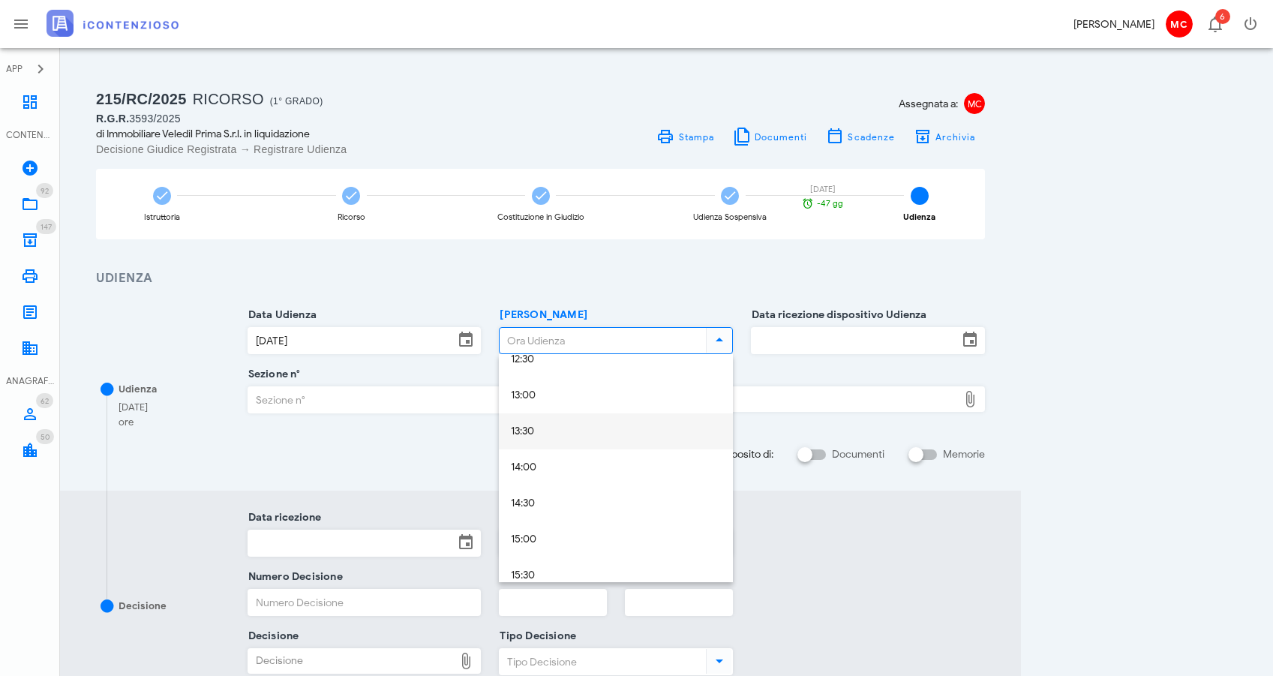
scroll to position [1075, 0]
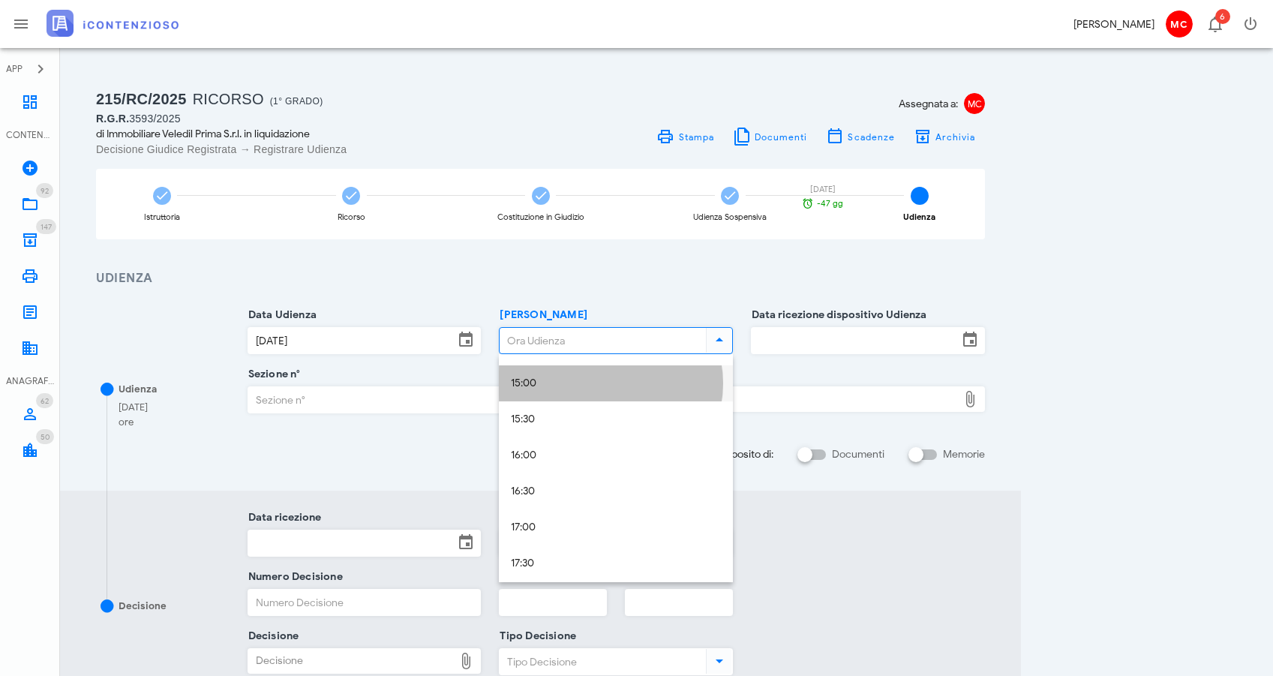
click at [663, 395] on div "15:00" at bounding box center [616, 383] width 210 height 31
type input "15:00"
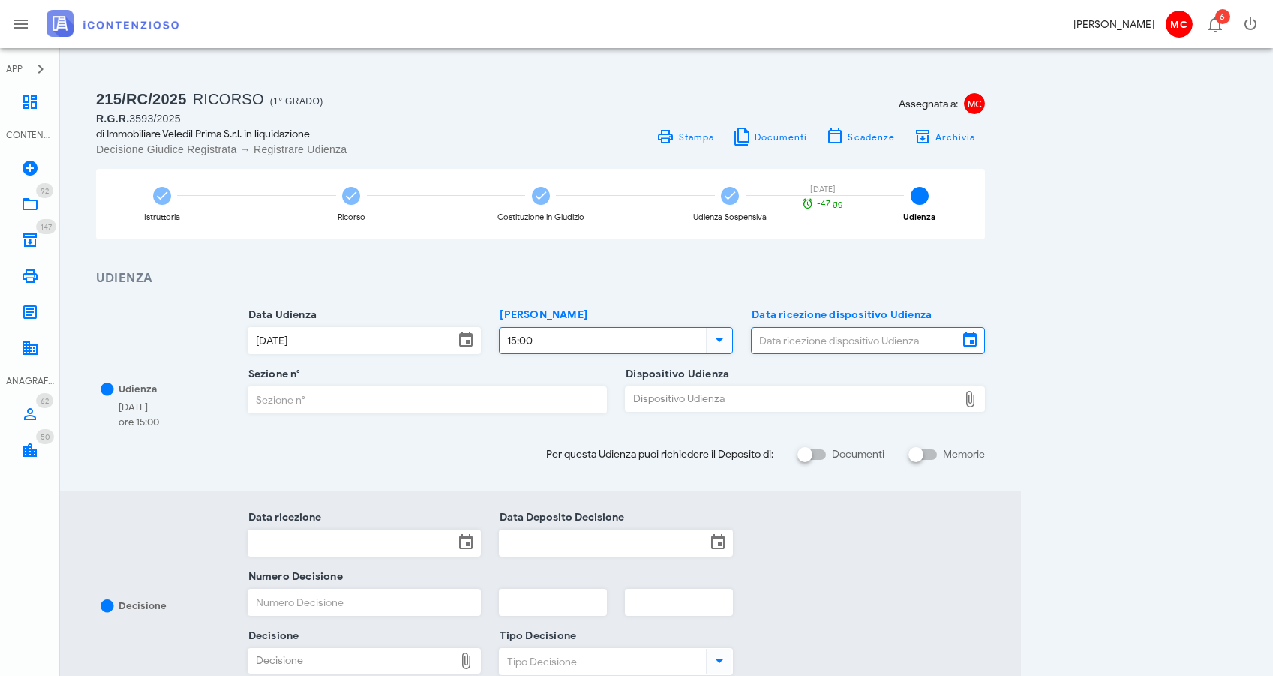
click at [949, 338] on input "Data ricezione dispositivo Udienza" at bounding box center [855, 341] width 206 height 26
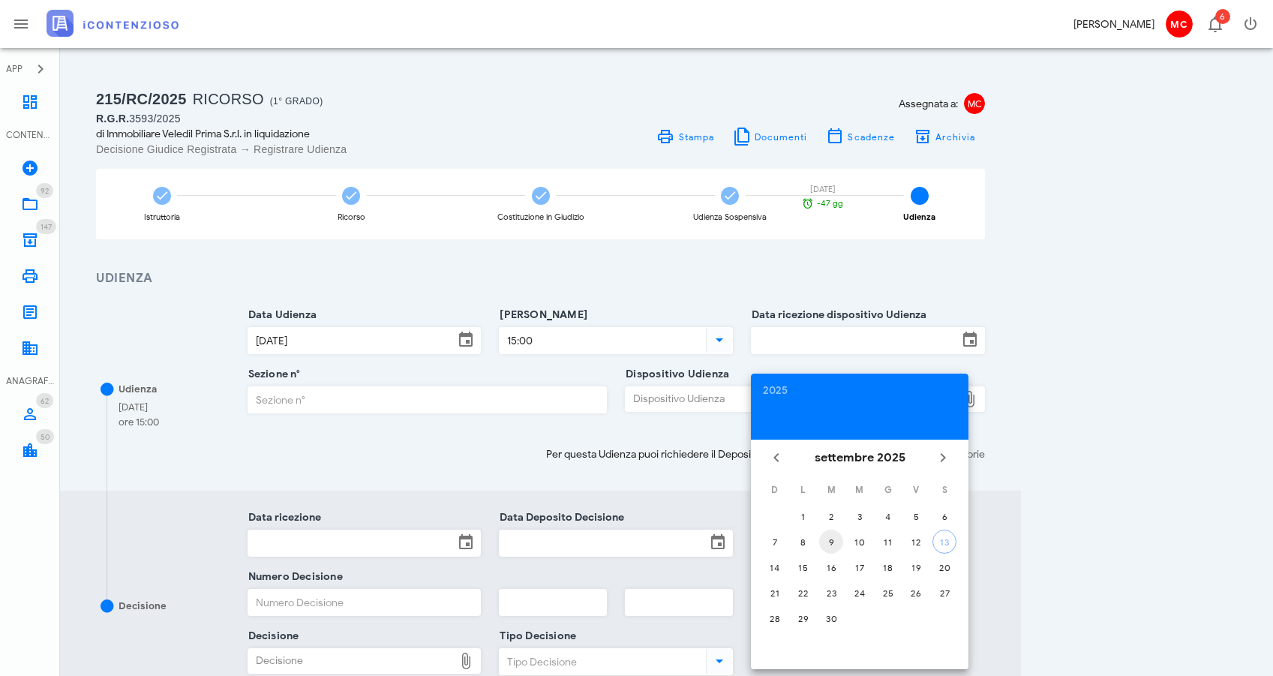
click at [825, 536] on div "9" at bounding box center [831, 541] width 24 height 11
type input "09/09/2025"
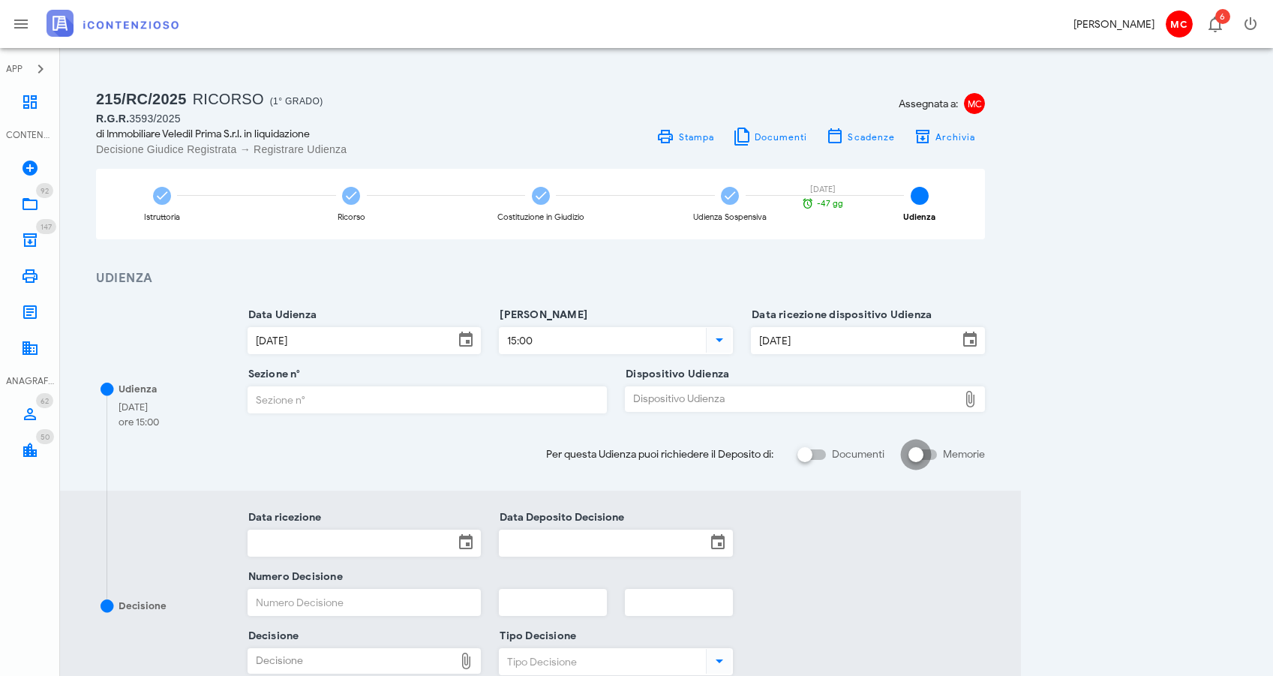
click at [921, 452] on div at bounding box center [916, 455] width 26 height 26
checkbox input "true"
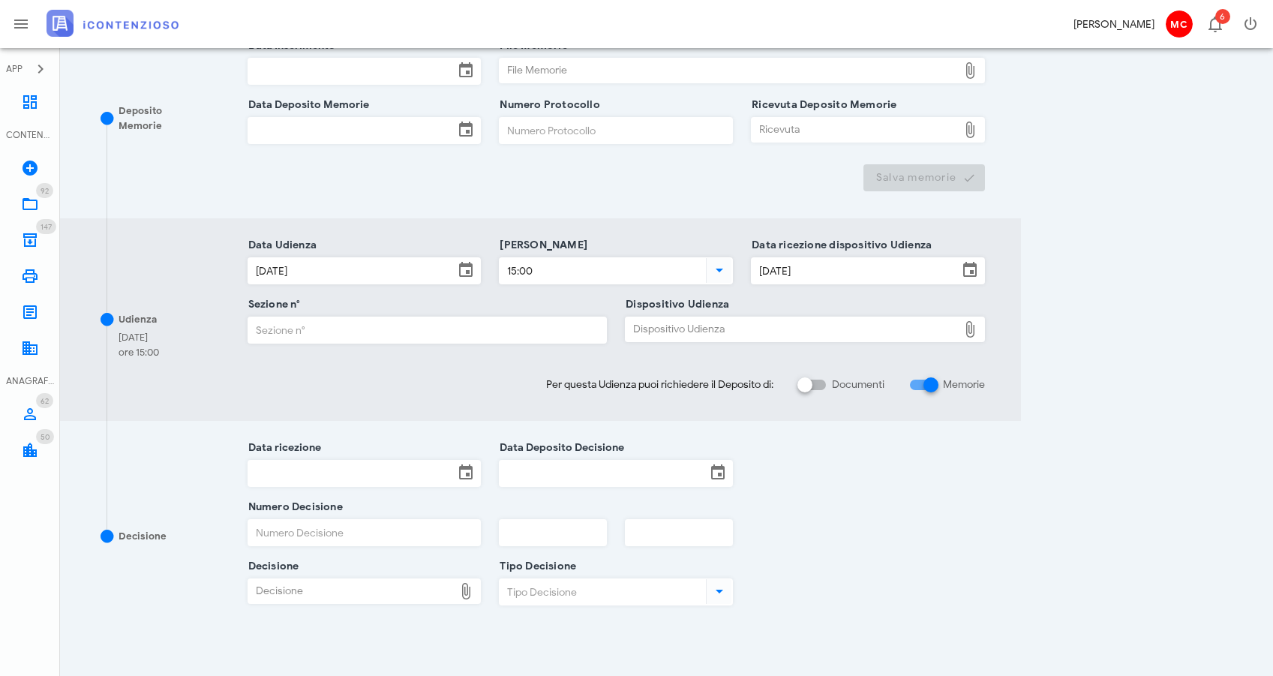
scroll to position [353, 0]
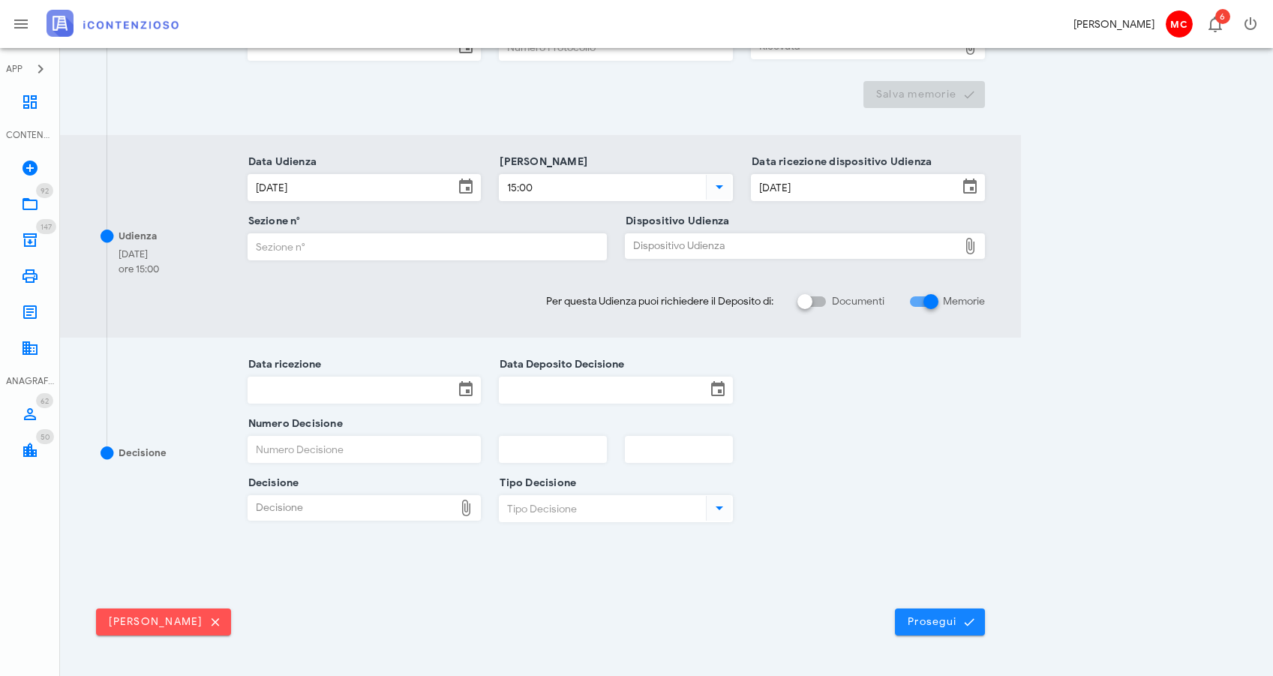
click at [955, 623] on span "Prosegui" at bounding box center [940, 622] width 66 height 14
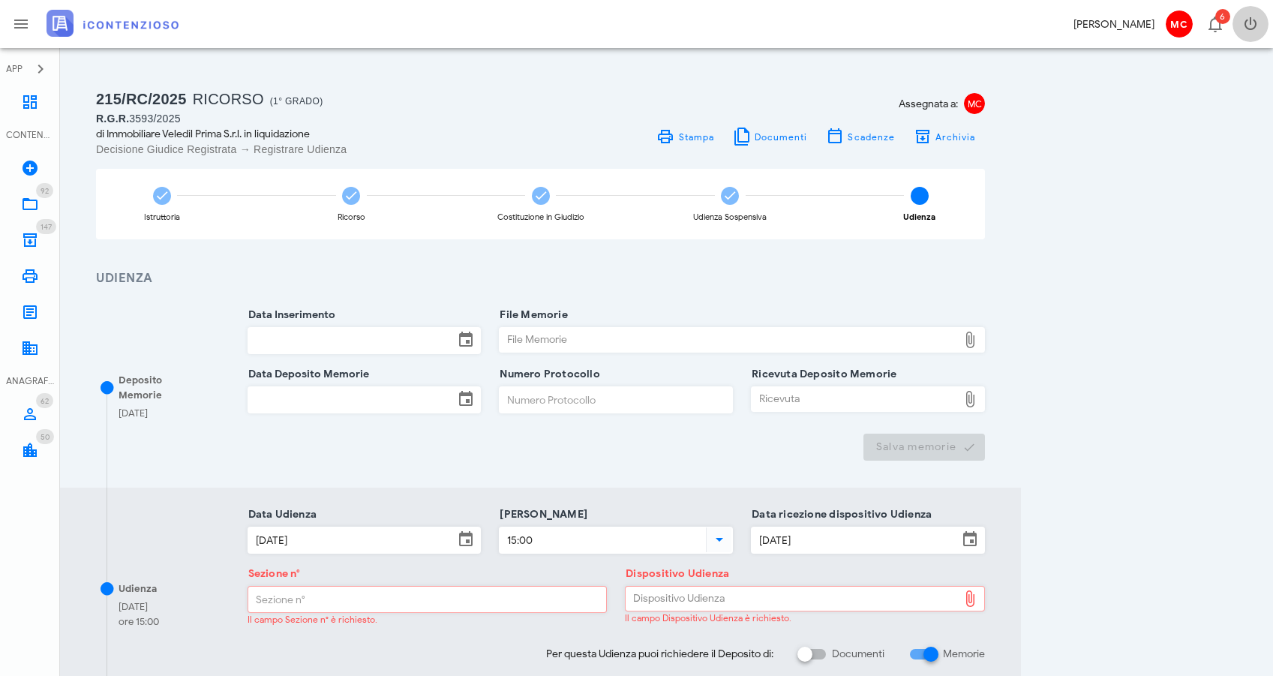
click at [1251, 24] on icon "button" at bounding box center [1251, 24] width 18 height 18
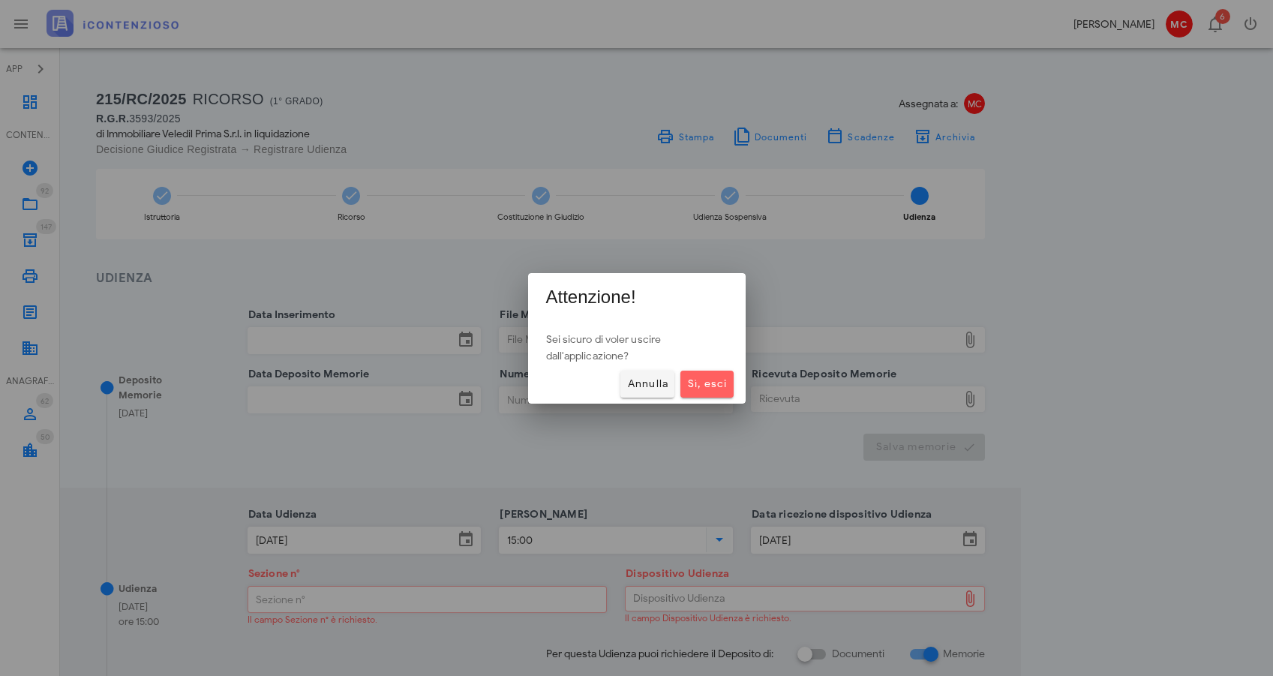
click at [731, 379] on button "Sì, esci" at bounding box center [706, 384] width 53 height 27
